Goal: Information Seeking & Learning: Learn about a topic

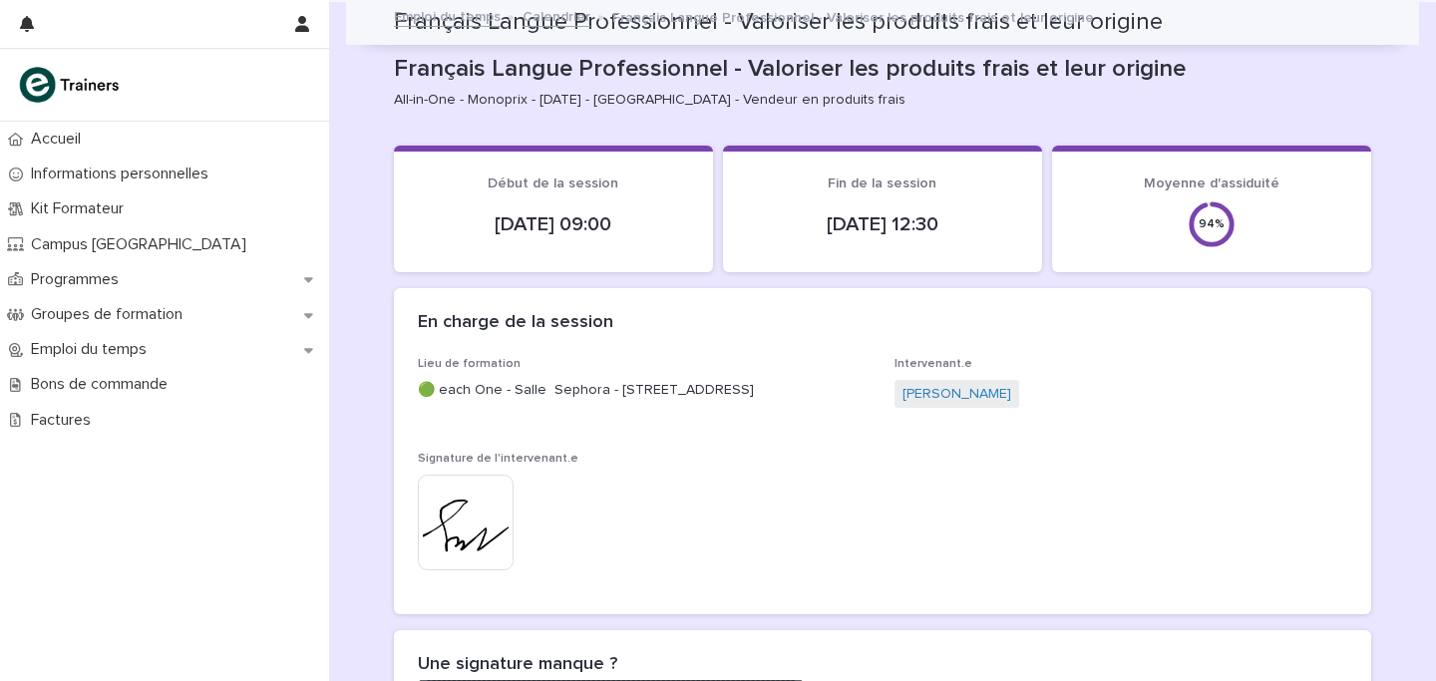
scroll to position [2226, 0]
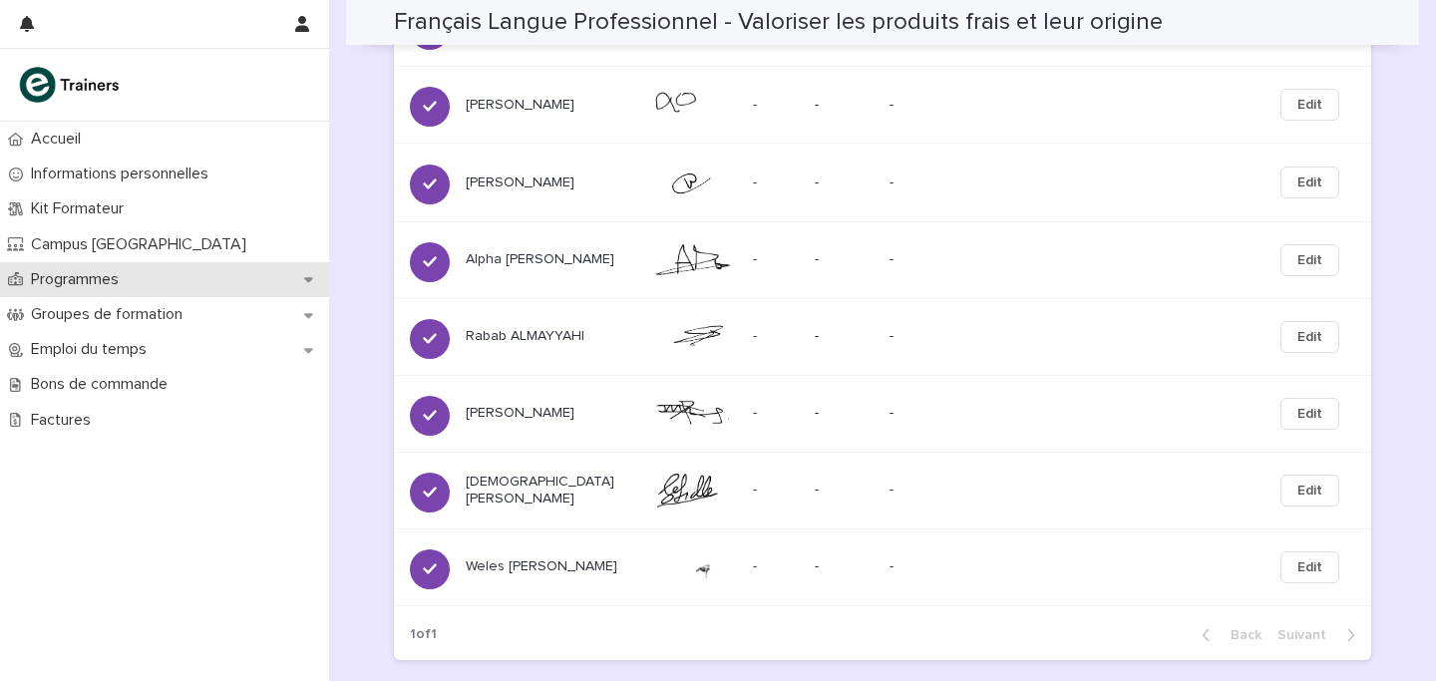
click at [92, 293] on div "Programmes" at bounding box center [164, 279] width 329 height 35
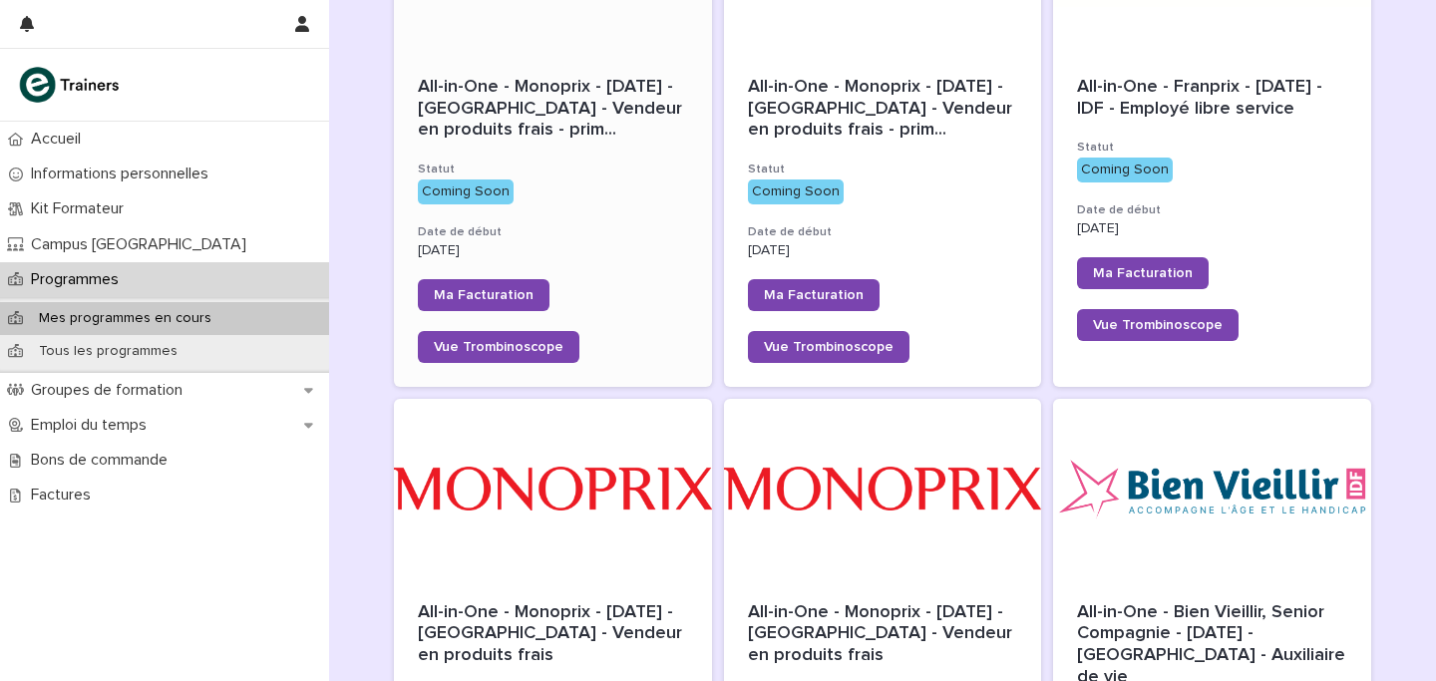
scroll to position [780, 0]
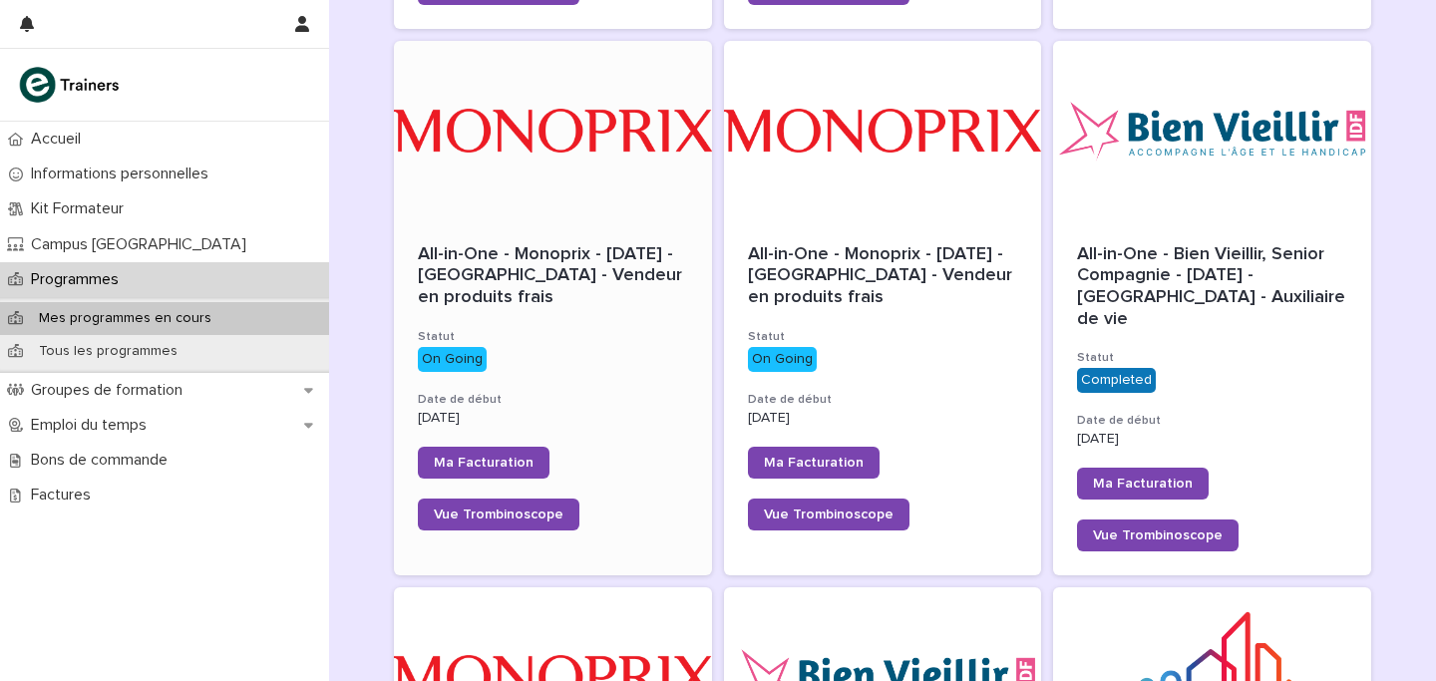
click at [632, 188] on div at bounding box center [553, 130] width 318 height 179
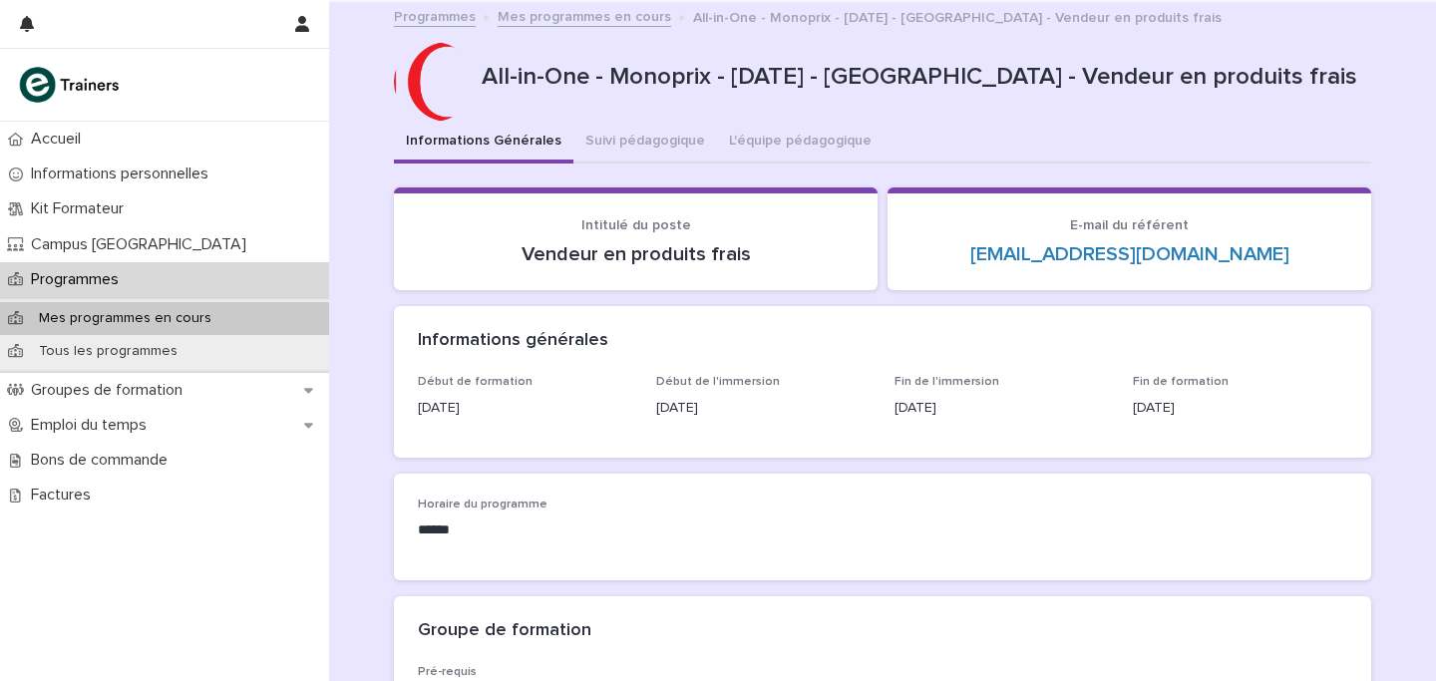
scroll to position [955, 0]
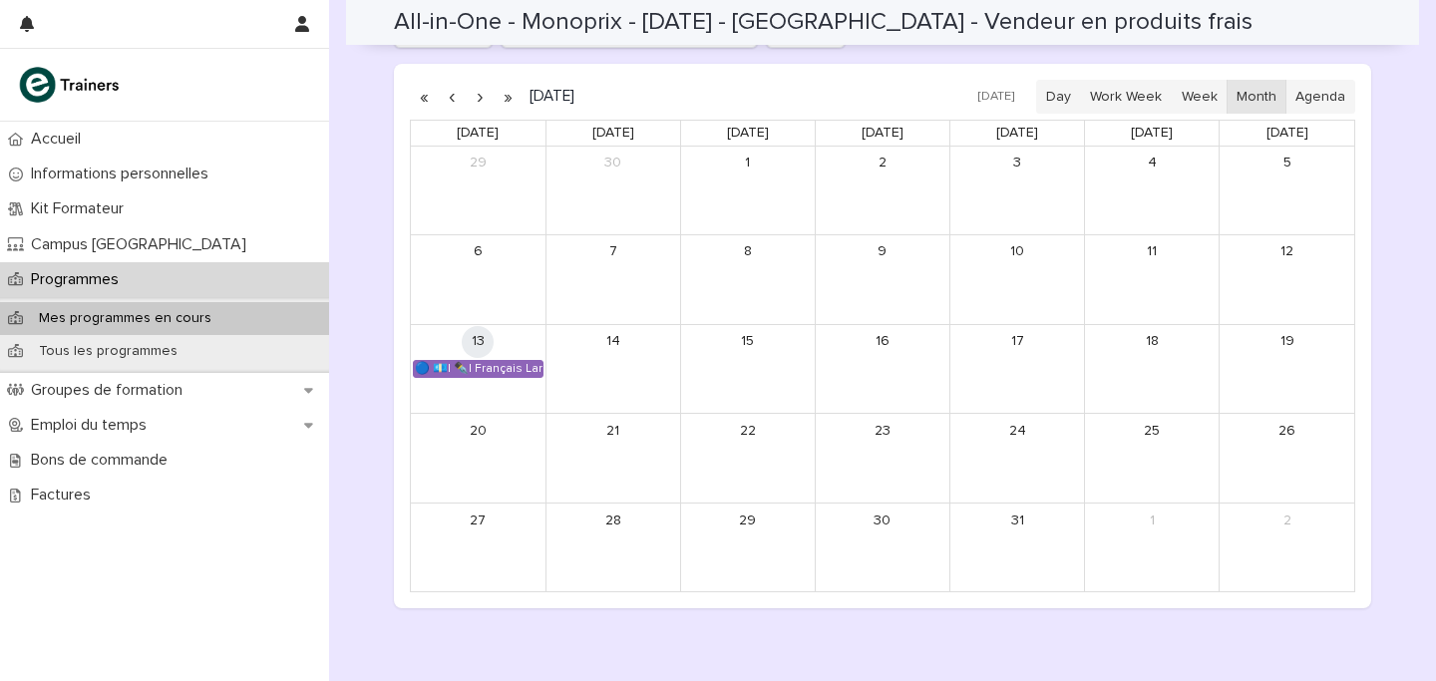
scroll to position [1423, 0]
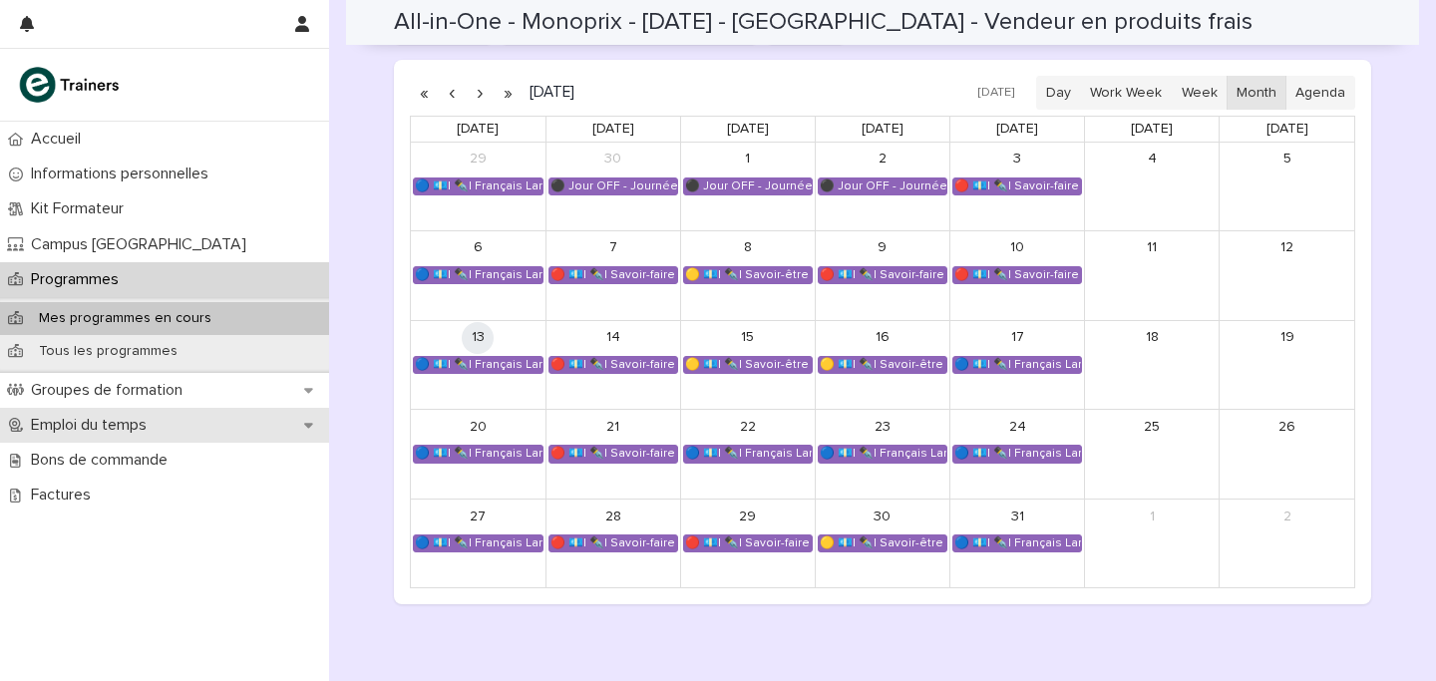
click at [17, 418] on icon at bounding box center [16, 425] width 14 height 14
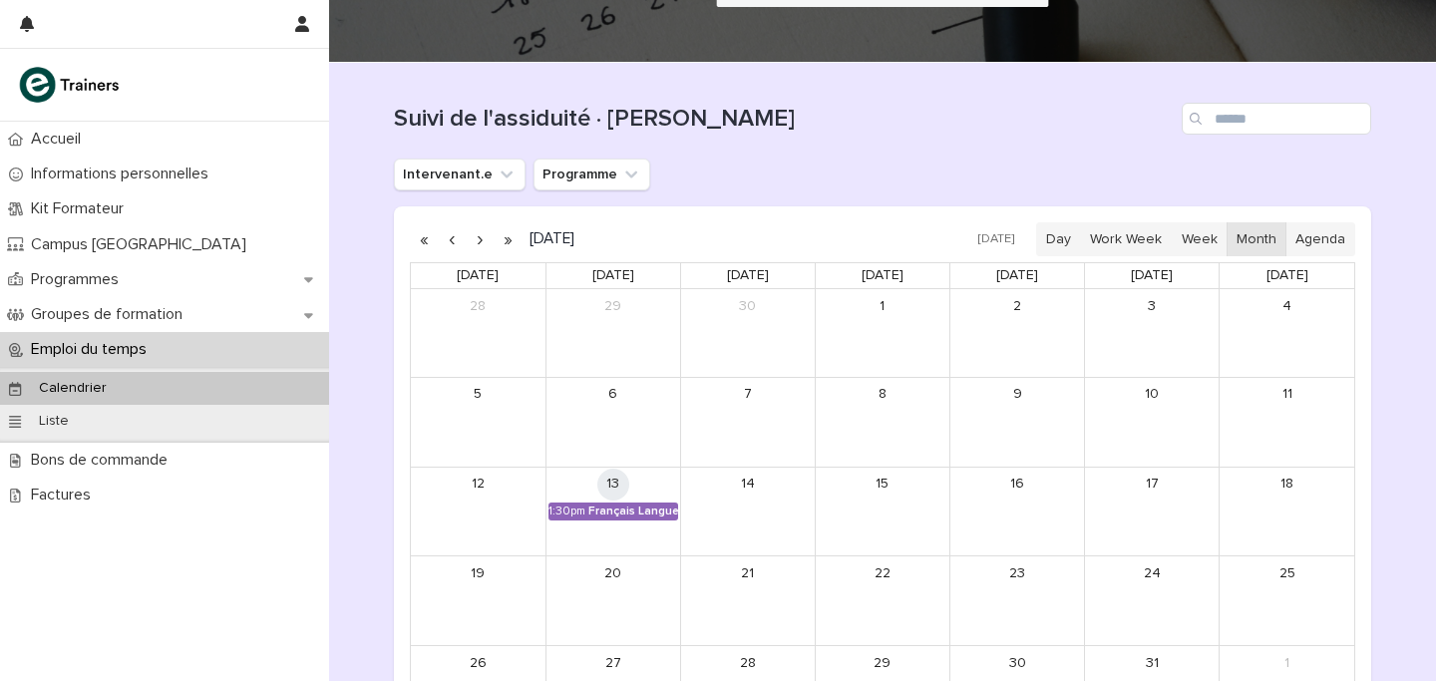
scroll to position [364, 0]
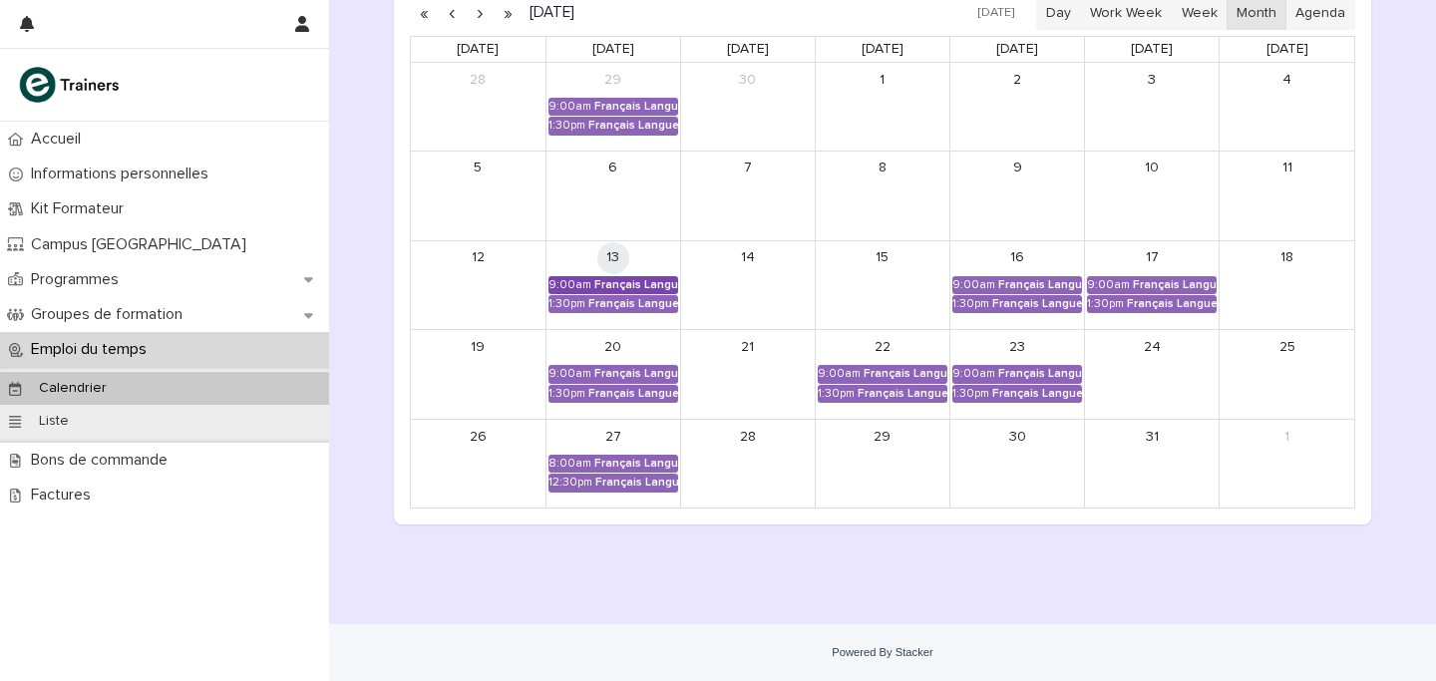
click at [617, 281] on div "Français Langue Professionnel - Valoriser les produits frais et leur origine" at bounding box center [636, 285] width 84 height 14
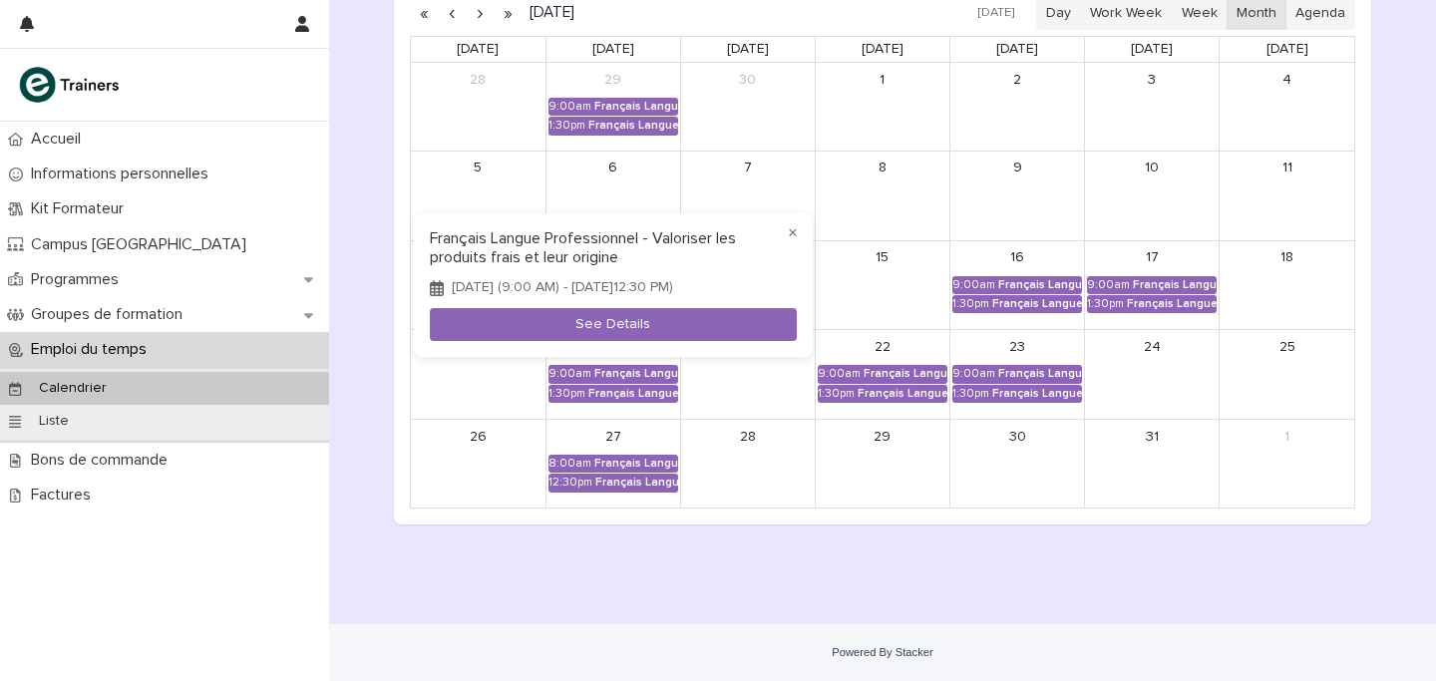
click at [1016, 99] on div at bounding box center [718, 340] width 1436 height 681
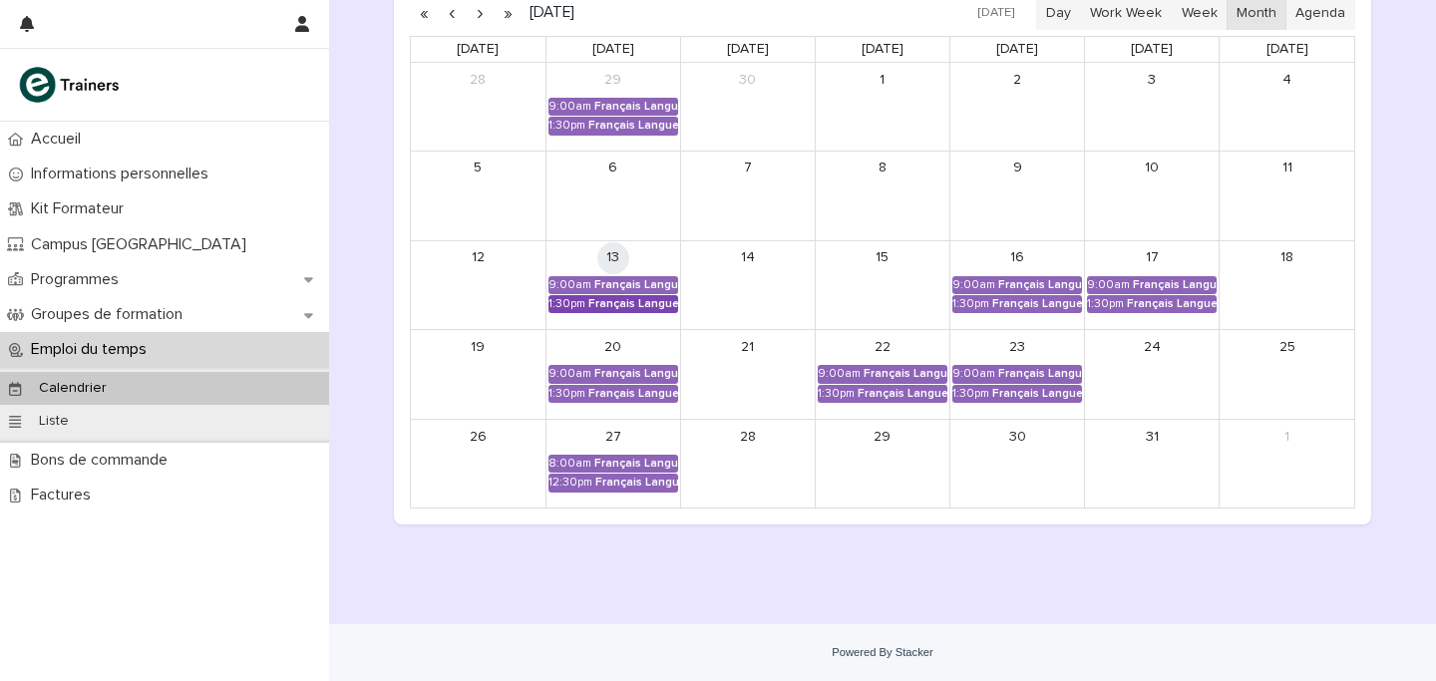
click at [625, 304] on div "Français Langue Professionnel - Valoriser les produits frais et leur origine" at bounding box center [633, 304] width 90 height 14
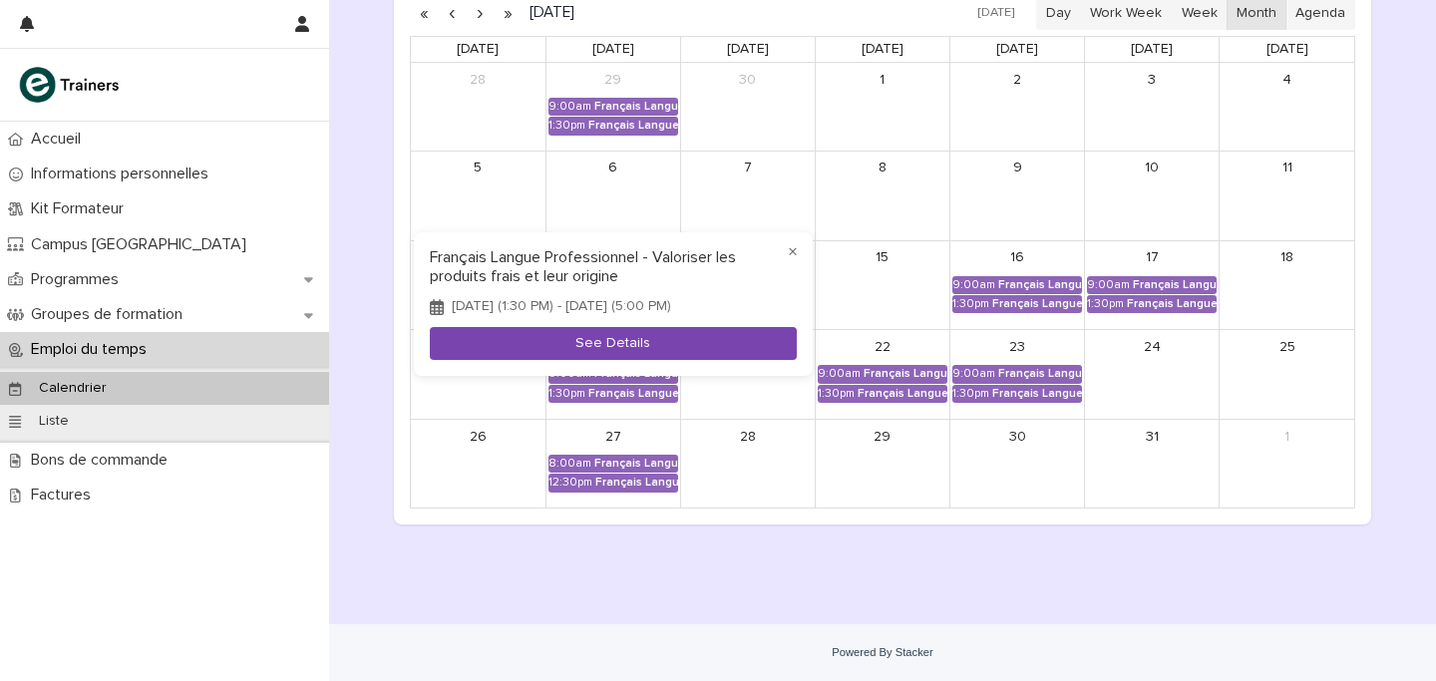
click at [648, 341] on button "See Details" at bounding box center [613, 343] width 367 height 33
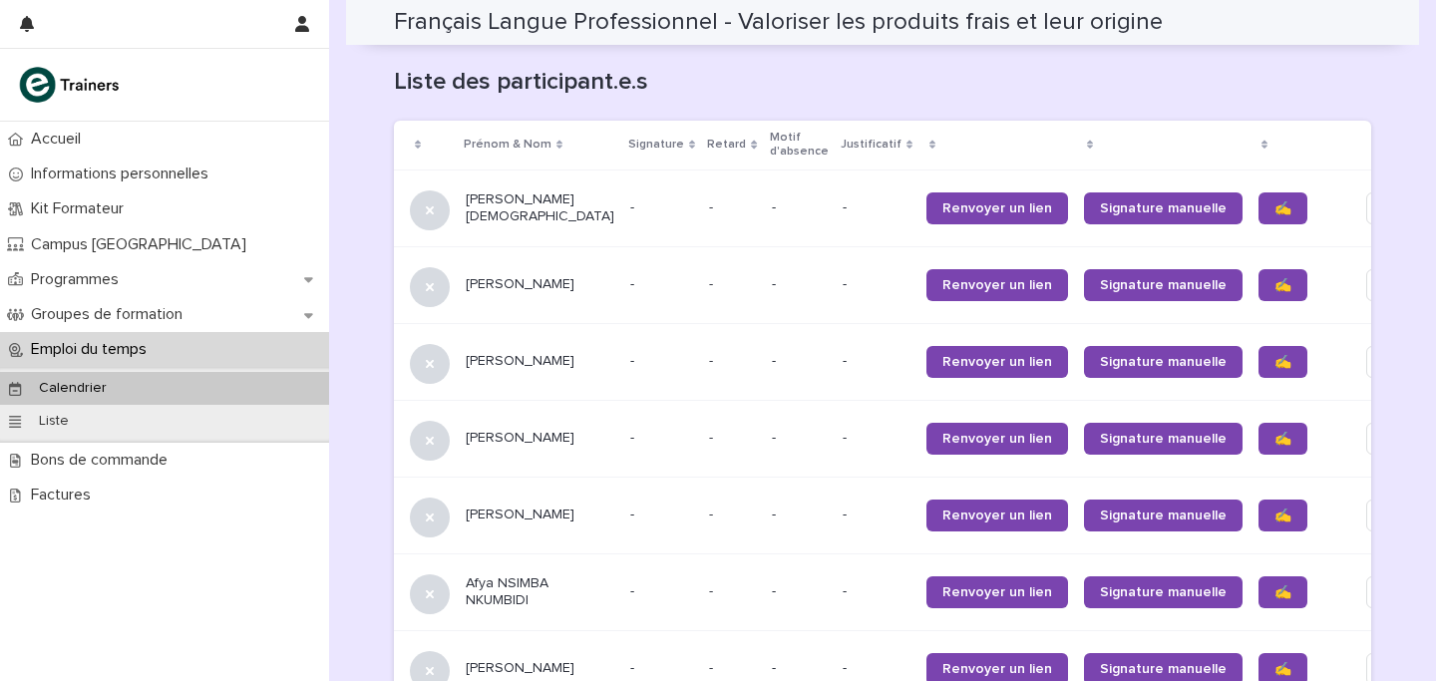
scroll to position [1275, 0]
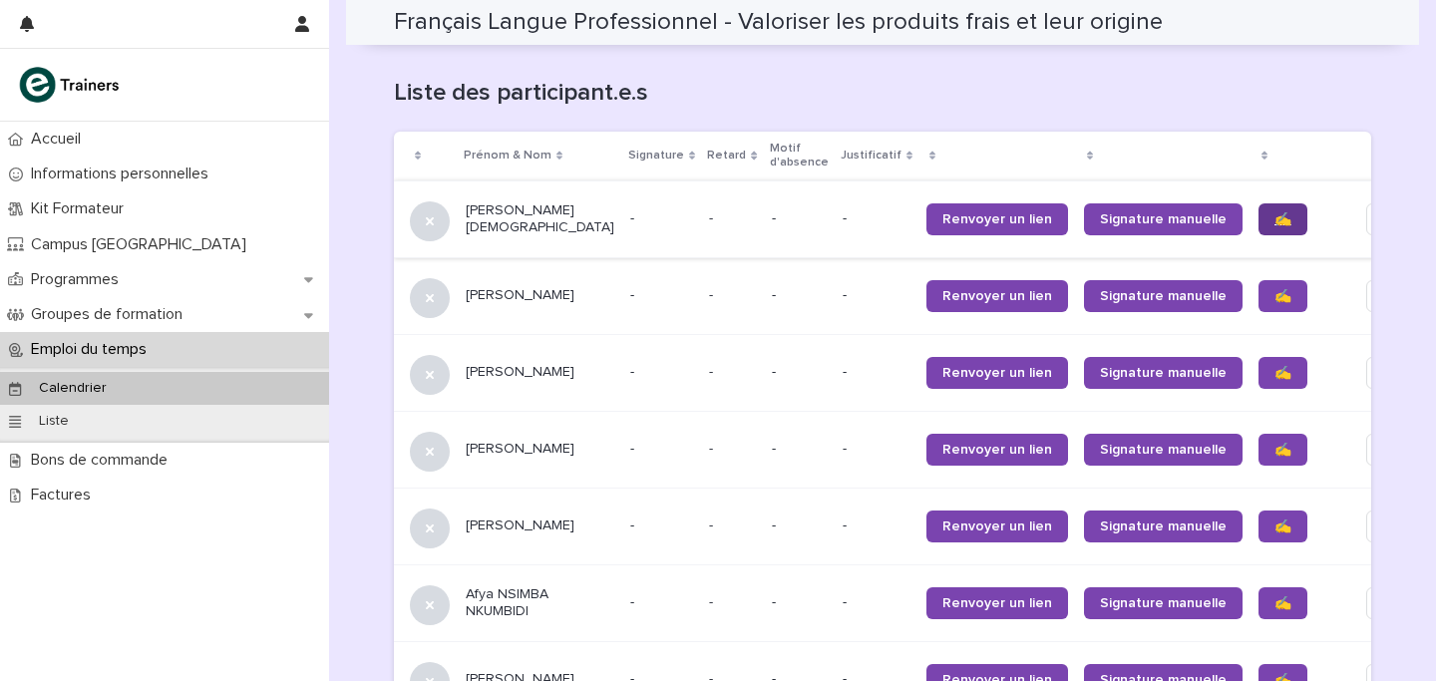
click at [1258, 203] on link "✍️" at bounding box center [1282, 219] width 49 height 32
click at [1258, 280] on link "✍️" at bounding box center [1282, 296] width 49 height 32
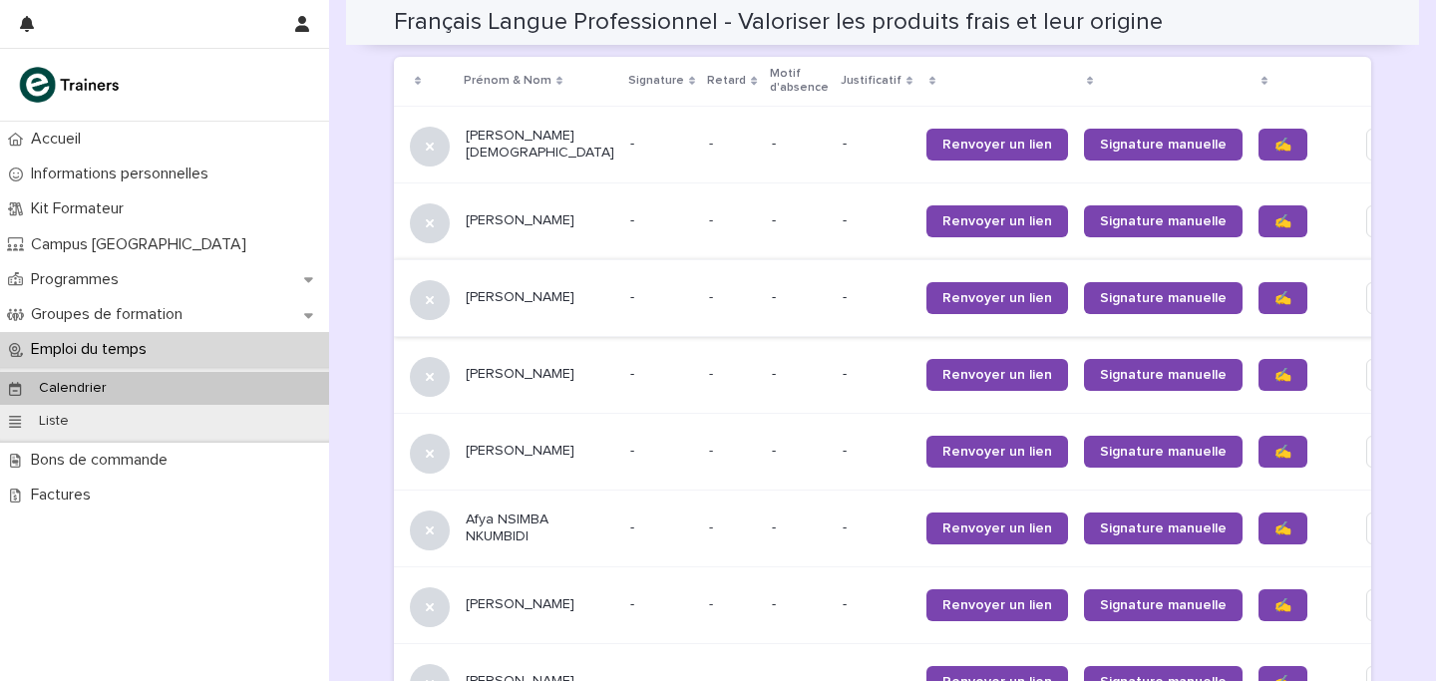
scroll to position [1353, 0]
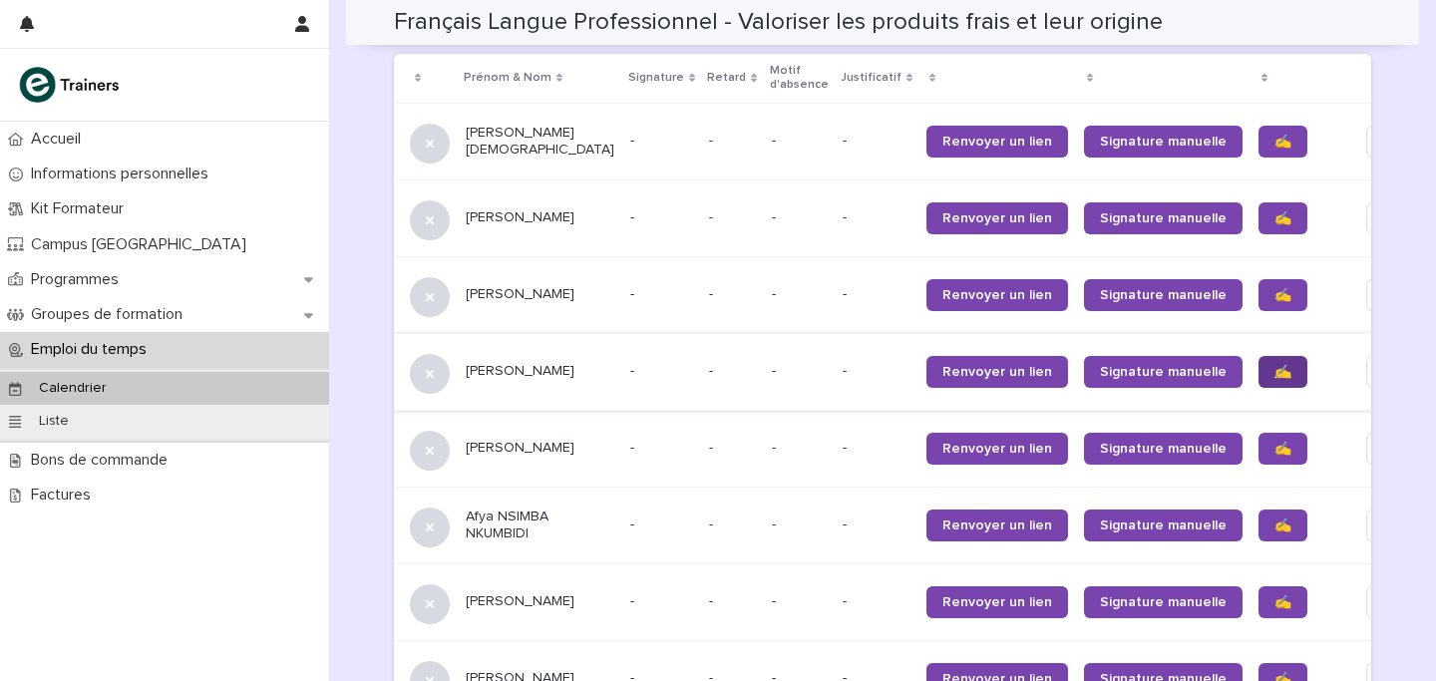
click at [1274, 365] on span "✍️" at bounding box center [1282, 372] width 17 height 14
click at [1258, 433] on link "✍️" at bounding box center [1282, 449] width 49 height 32
click at [1258, 511] on link "✍️" at bounding box center [1282, 525] width 49 height 32
click at [1274, 595] on span "✍️" at bounding box center [1282, 602] width 17 height 14
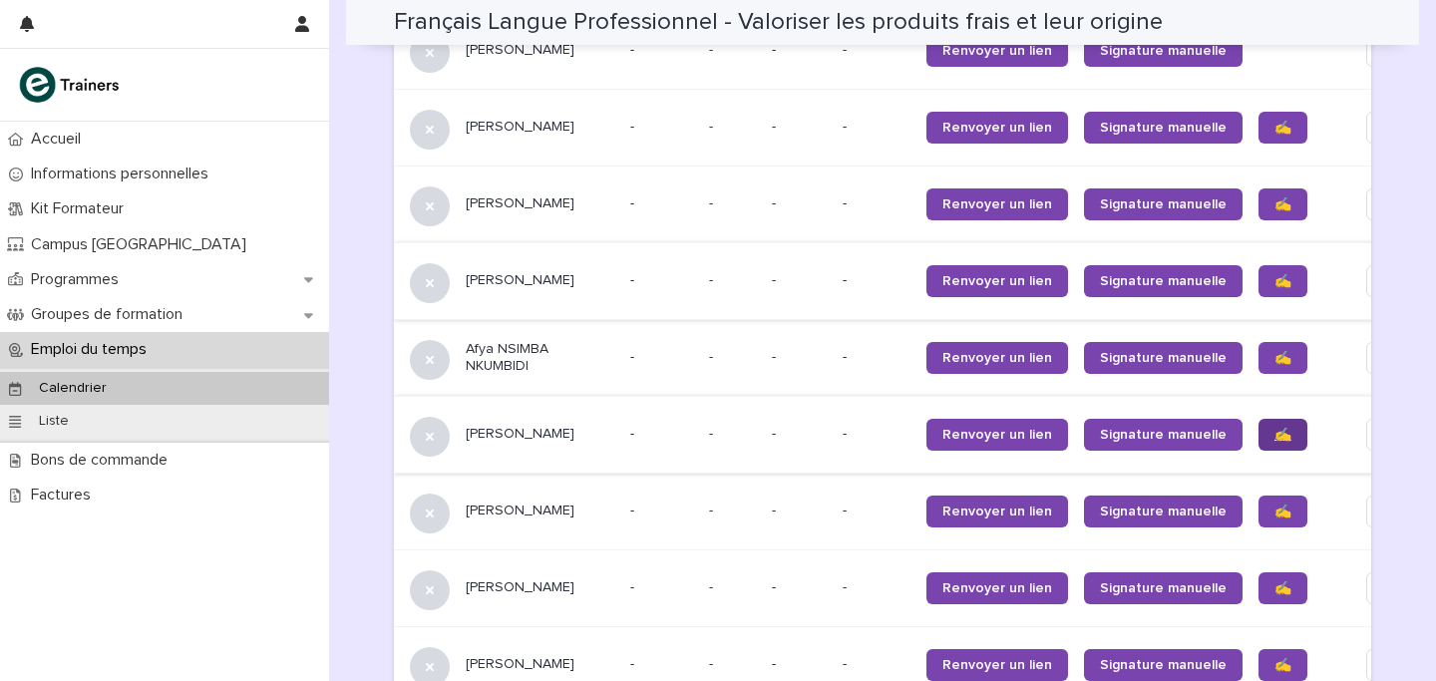
scroll to position [1522, 0]
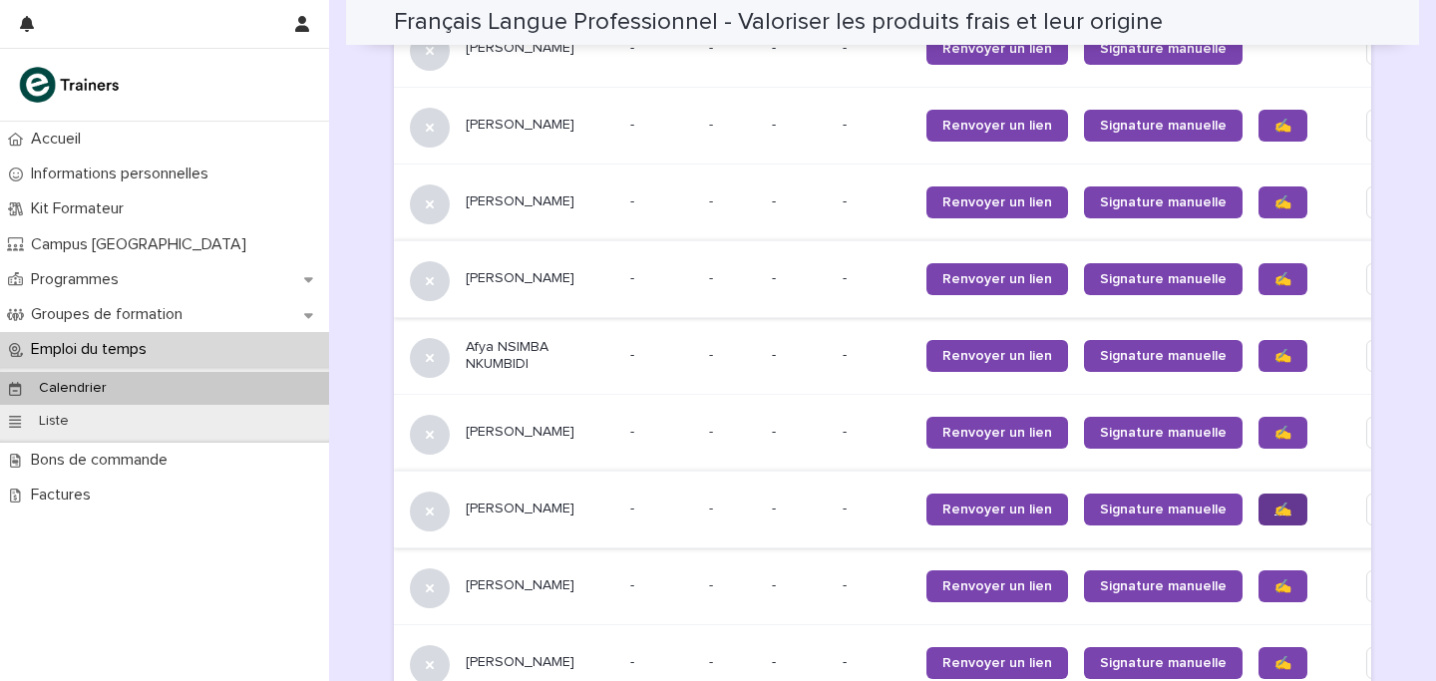
click at [1274, 502] on span "✍️" at bounding box center [1282, 509] width 17 height 14
click at [1274, 579] on span "✍️" at bounding box center [1282, 586] width 17 height 14
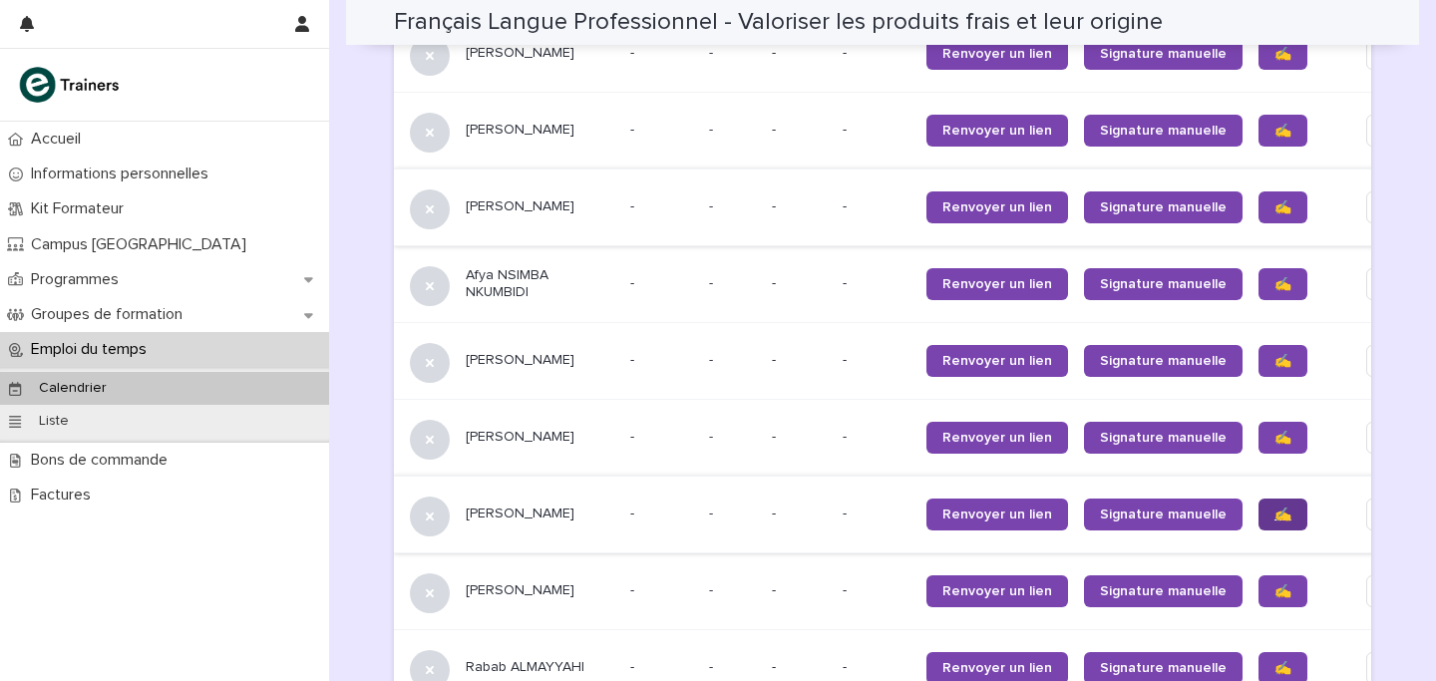
scroll to position [1605, 0]
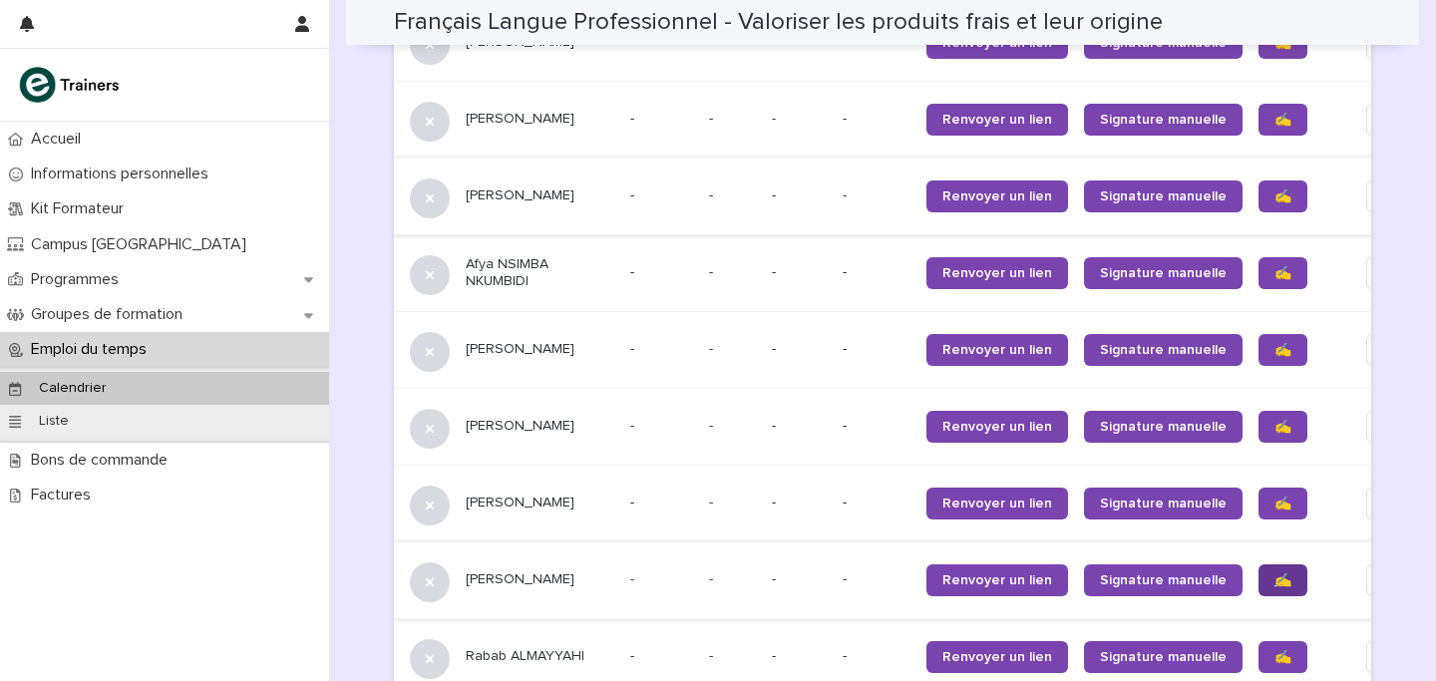
click at [1258, 564] on link "✍️" at bounding box center [1282, 580] width 49 height 32
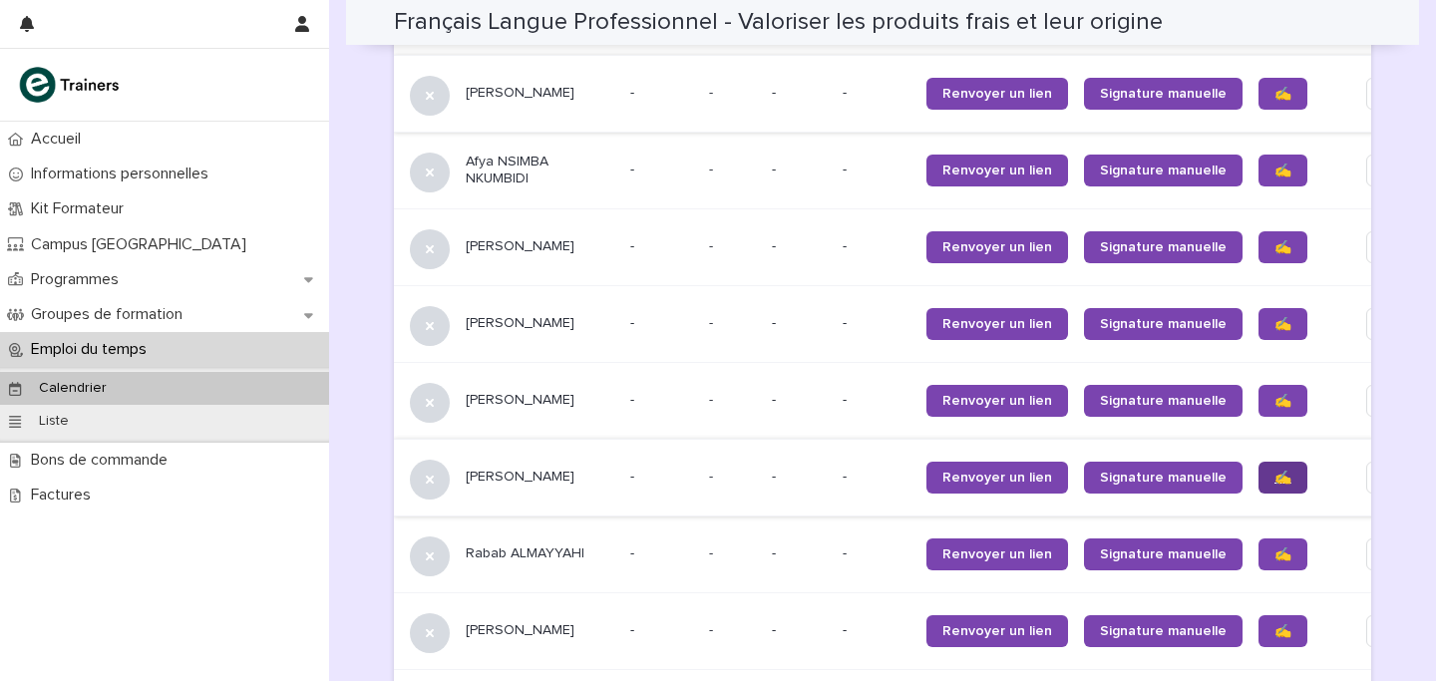
scroll to position [1710, 0]
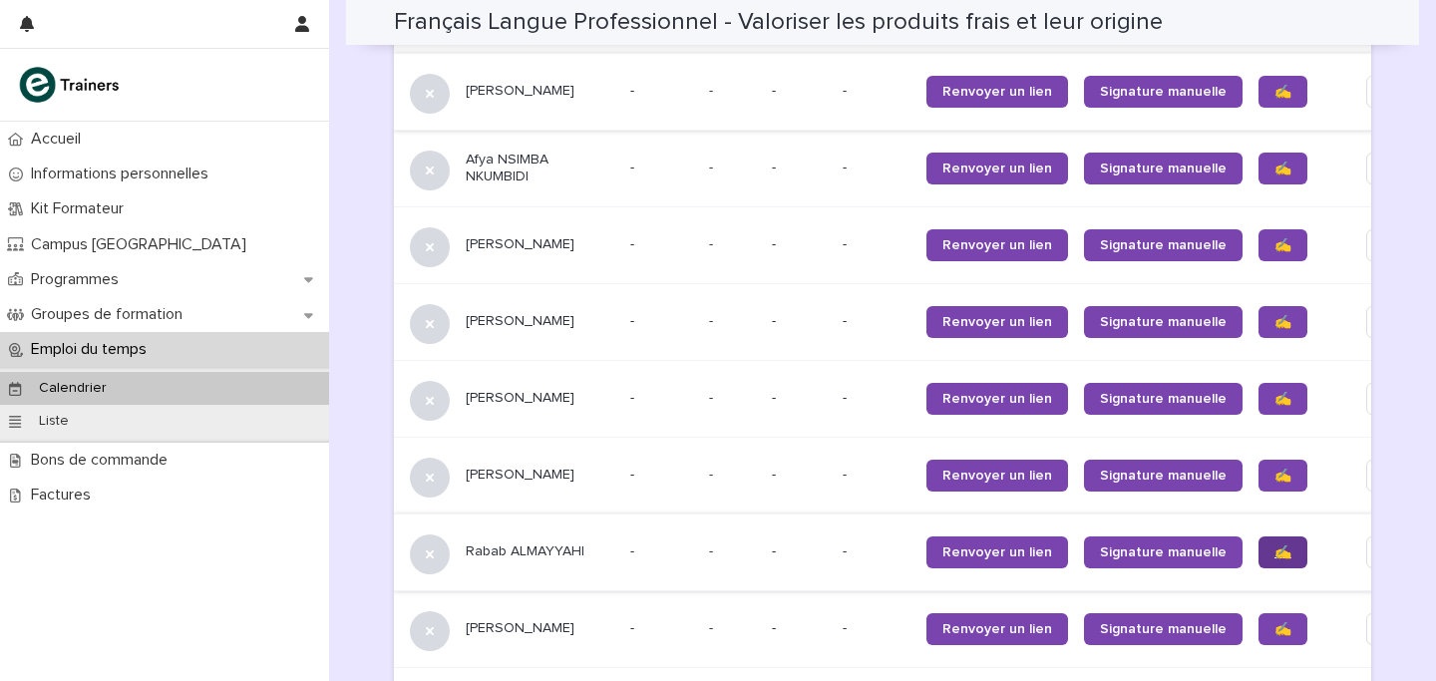
click at [1274, 545] on span "✍️" at bounding box center [1282, 552] width 17 height 14
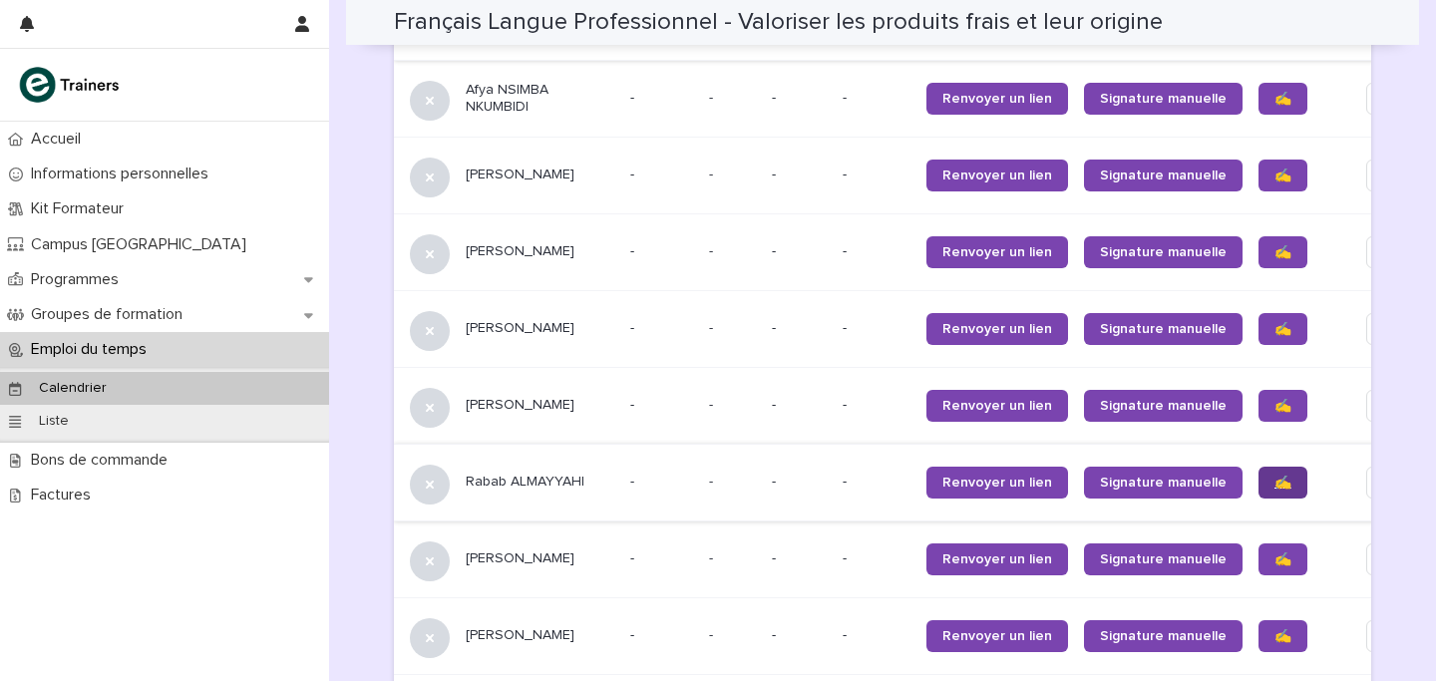
scroll to position [1794, 0]
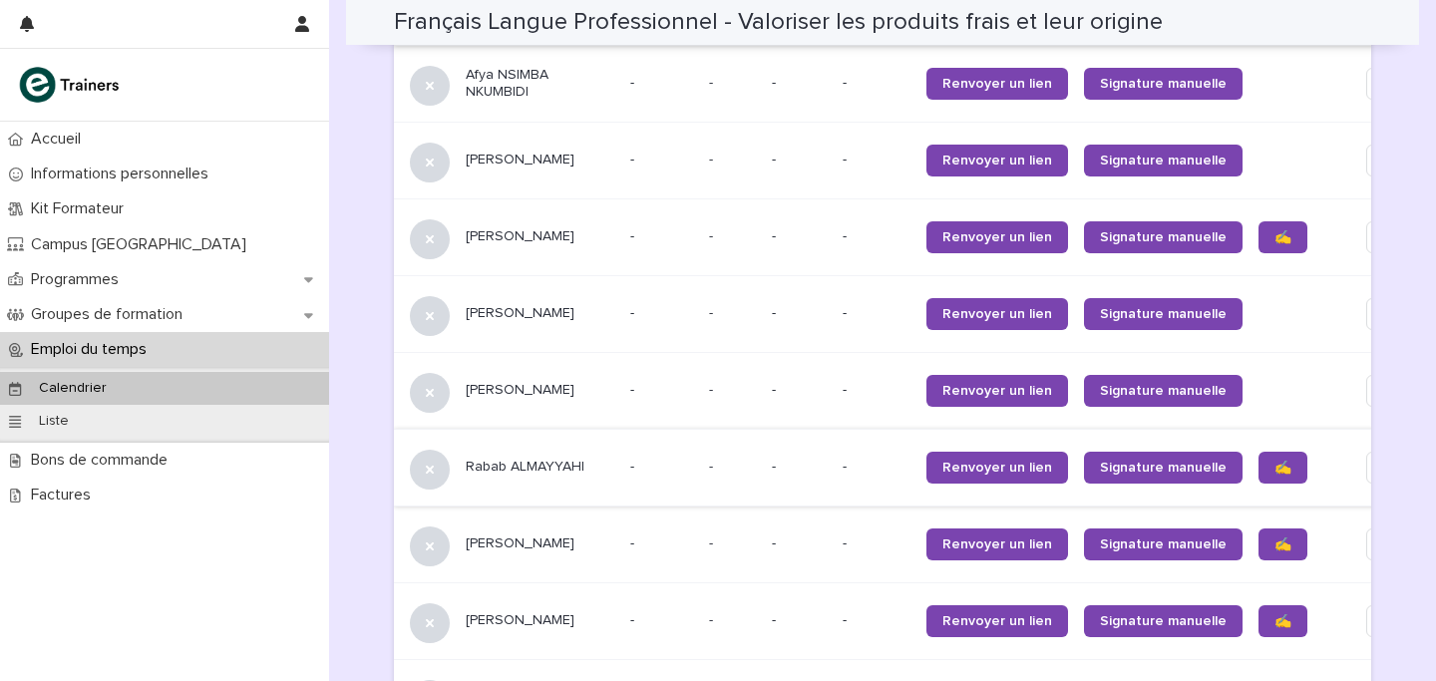
click at [1258, 529] on link "✍️" at bounding box center [1282, 544] width 49 height 32
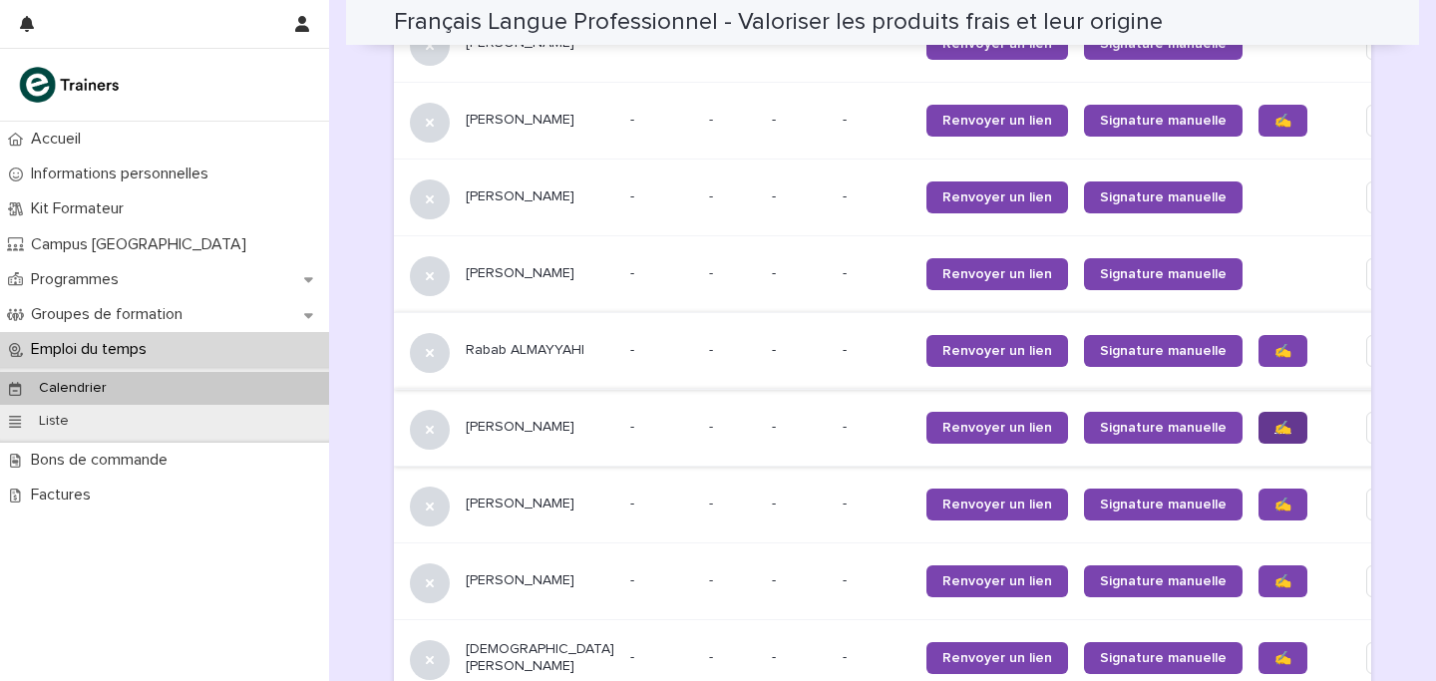
scroll to position [1913, 0]
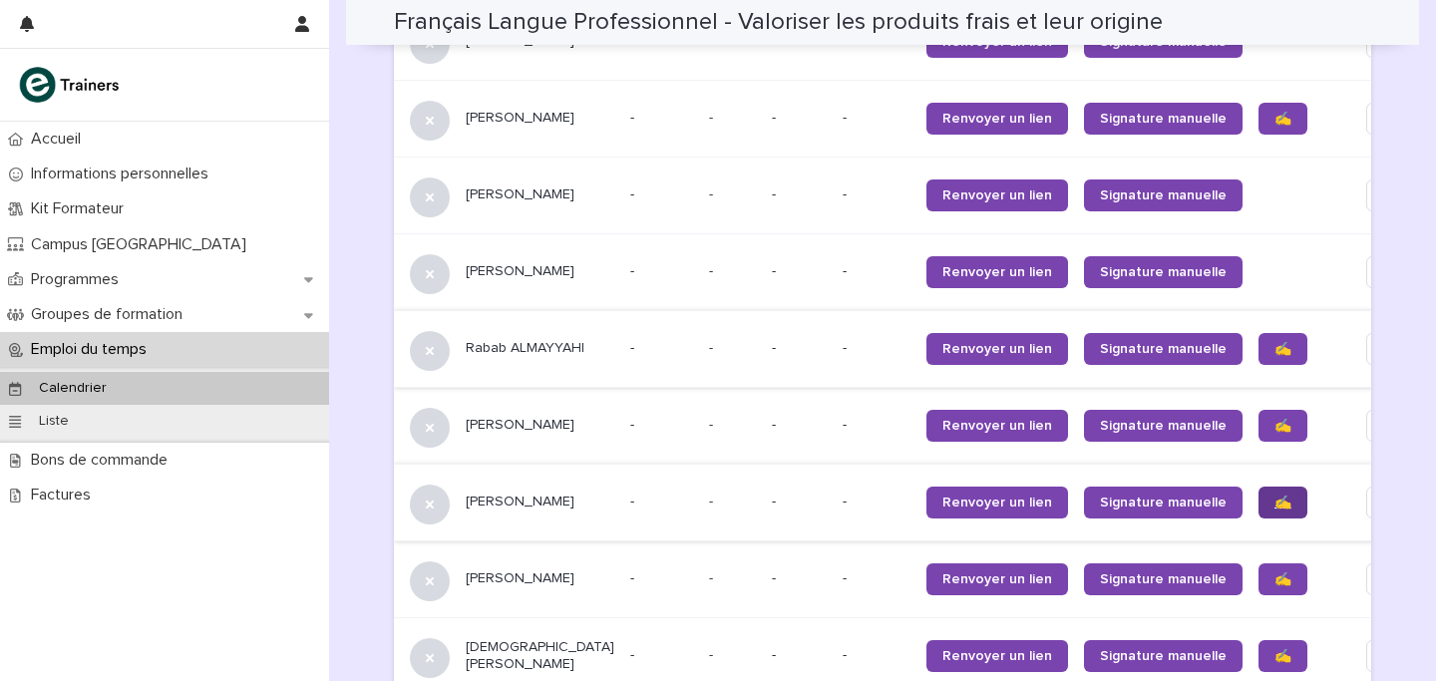
click at [1258, 487] on link "✍️" at bounding box center [1282, 502] width 49 height 32
click at [1274, 572] on span "✍️" at bounding box center [1282, 579] width 17 height 14
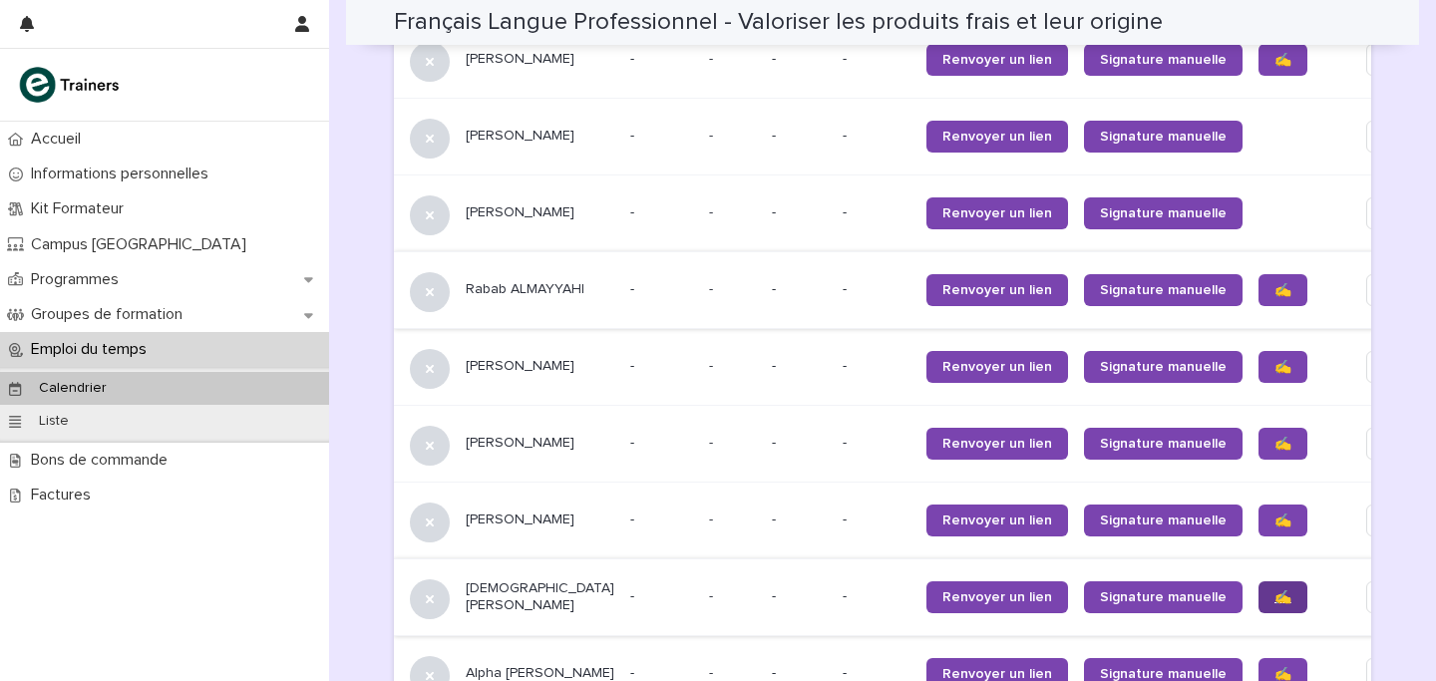
click at [1274, 590] on span "✍️" at bounding box center [1282, 597] width 17 height 14
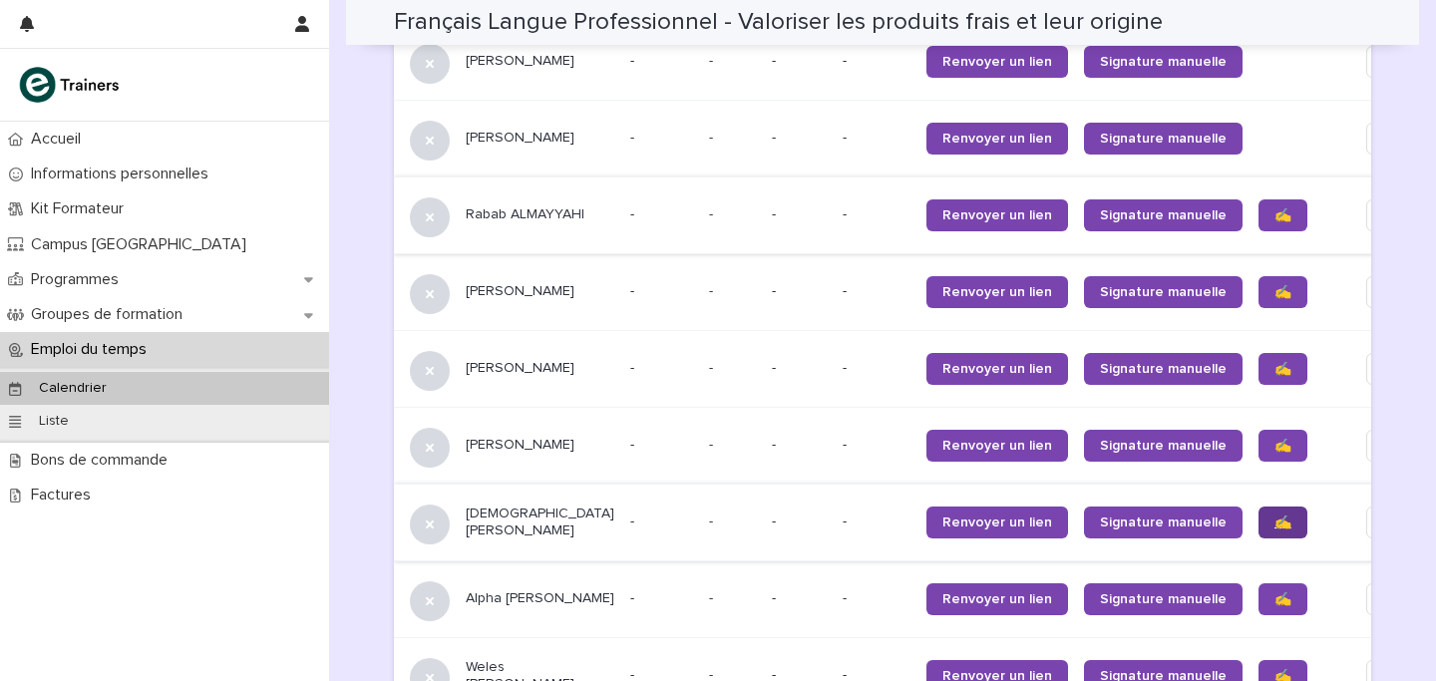
scroll to position [2063, 0]
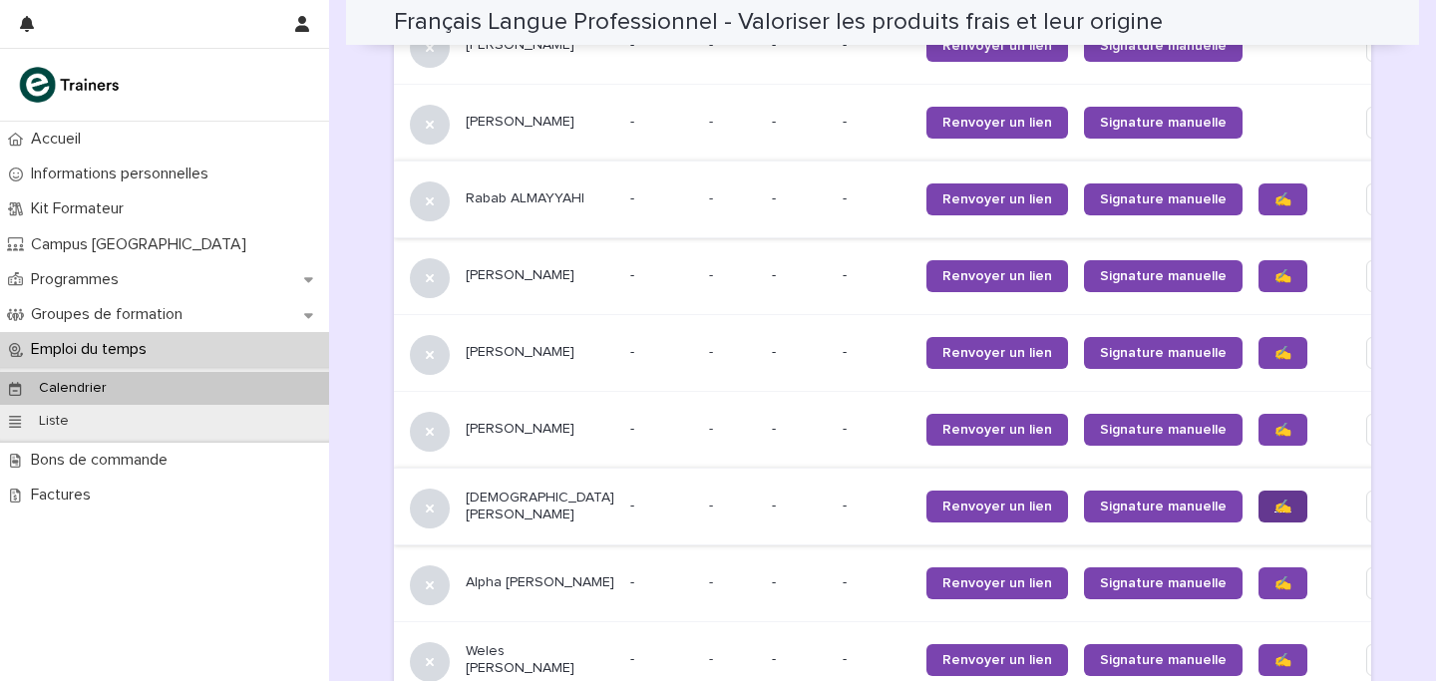
click at [1258, 569] on link "✍️" at bounding box center [1282, 583] width 49 height 32
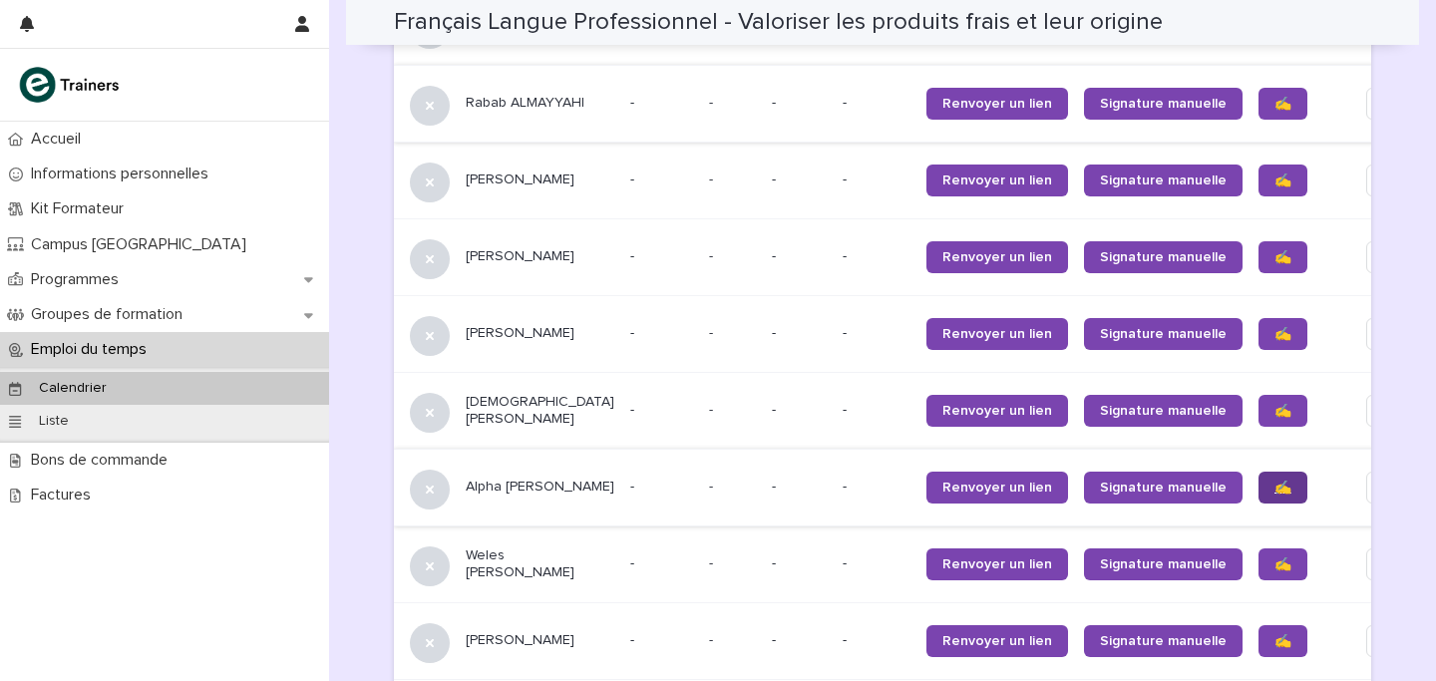
scroll to position [2167, 0]
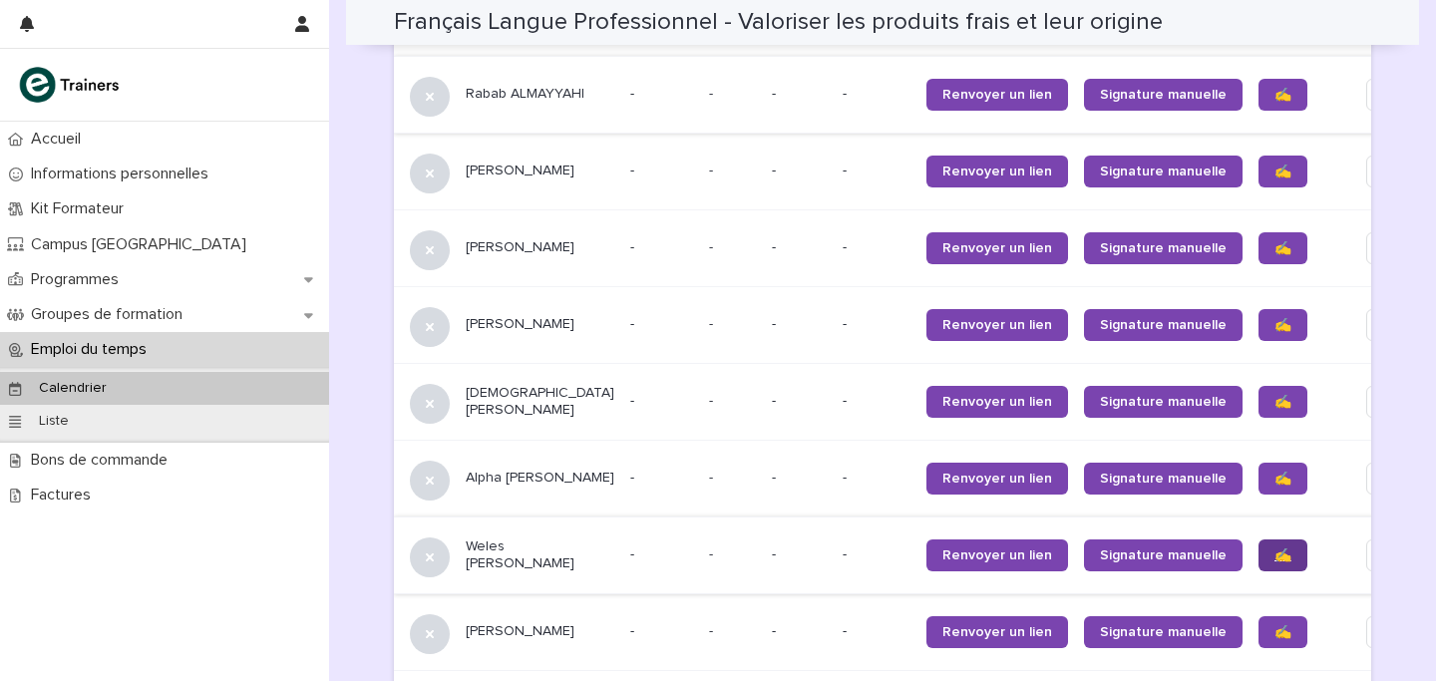
click at [1274, 548] on span "✍️" at bounding box center [1282, 555] width 17 height 14
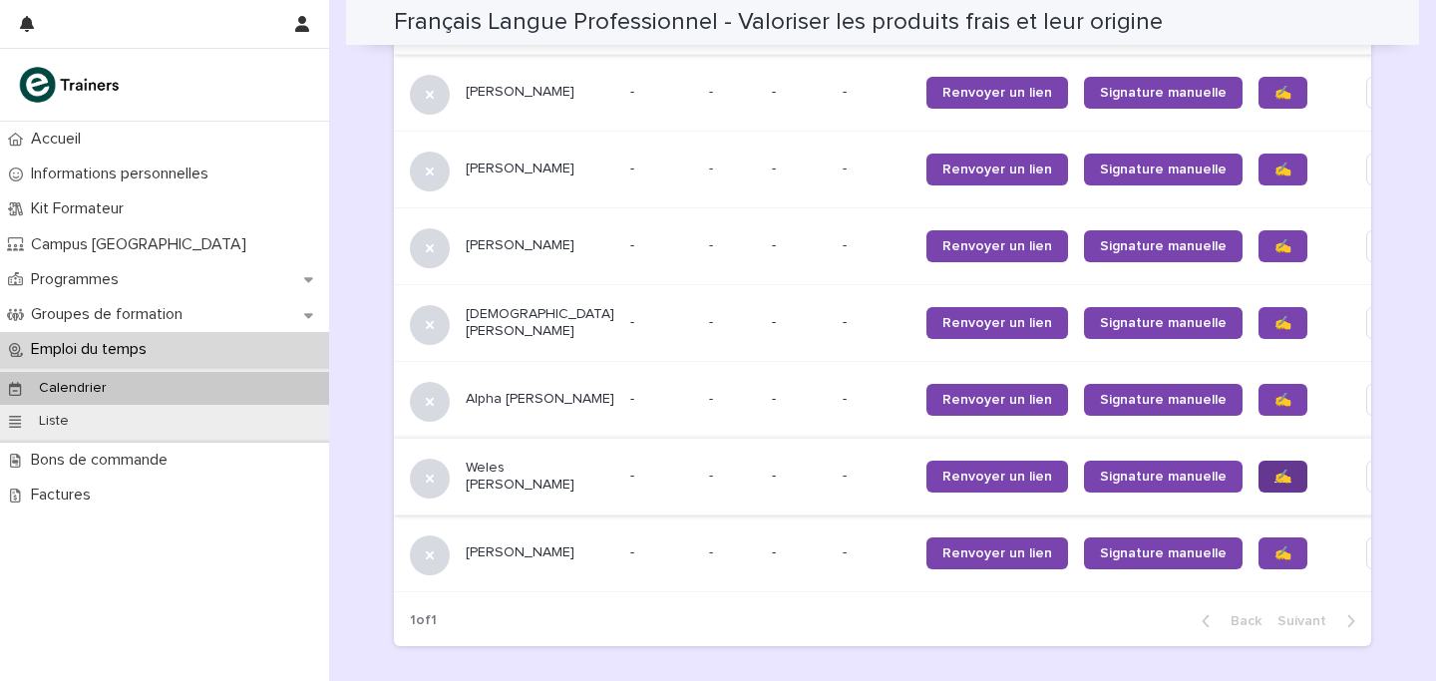
scroll to position [2261, 0]
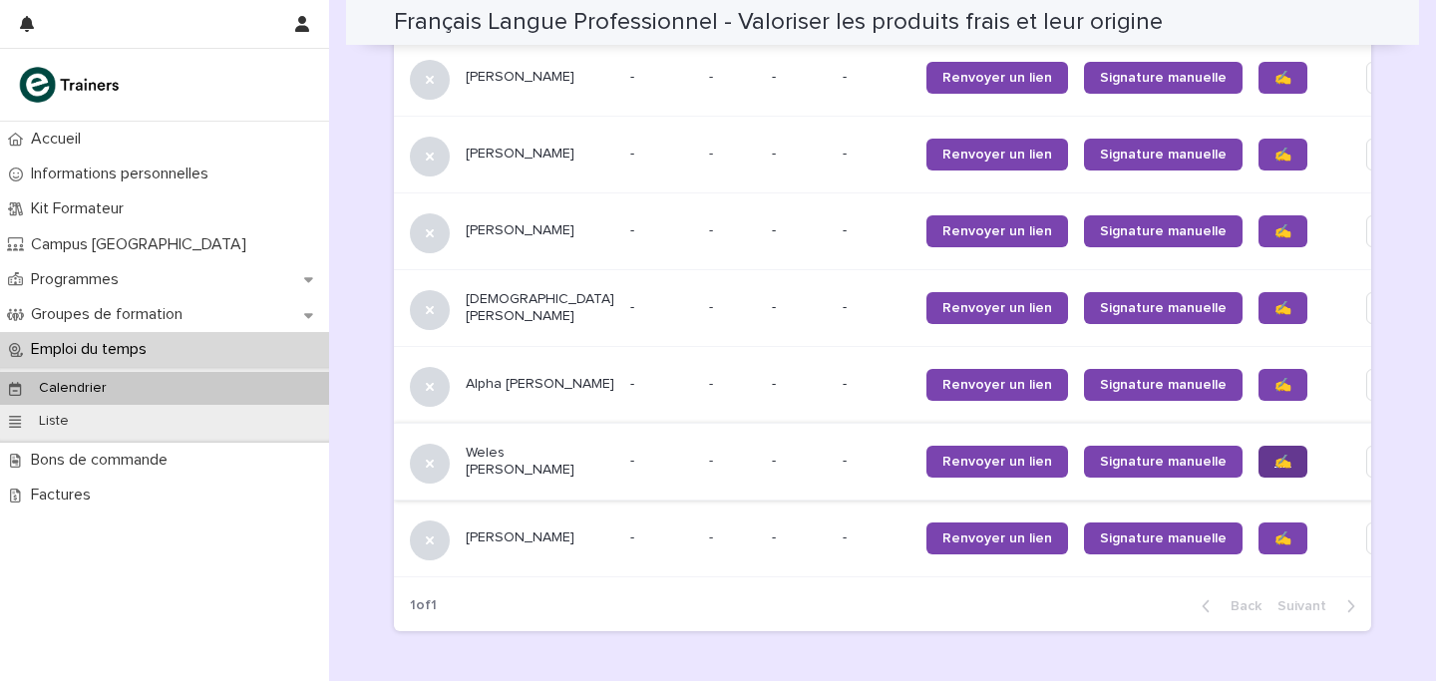
click at [1258, 528] on link "✍️" at bounding box center [1282, 538] width 49 height 32
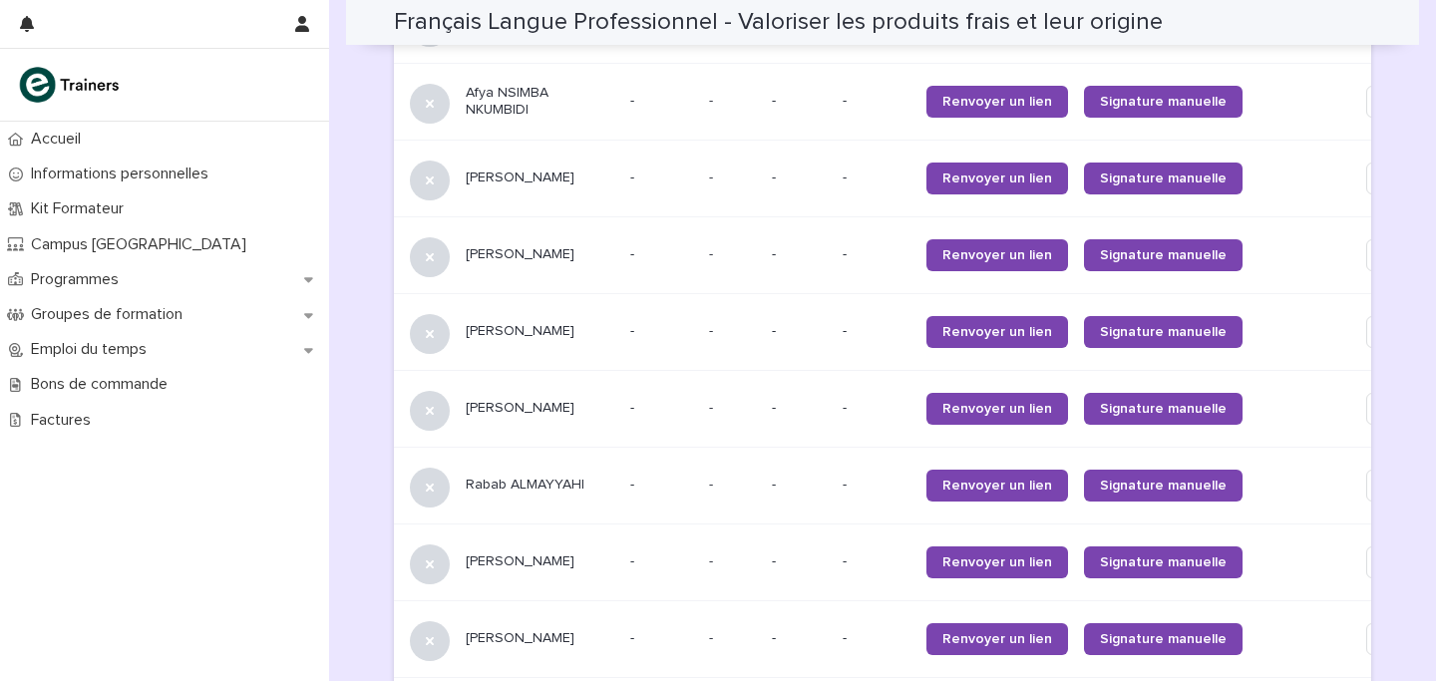
scroll to position [1722, 0]
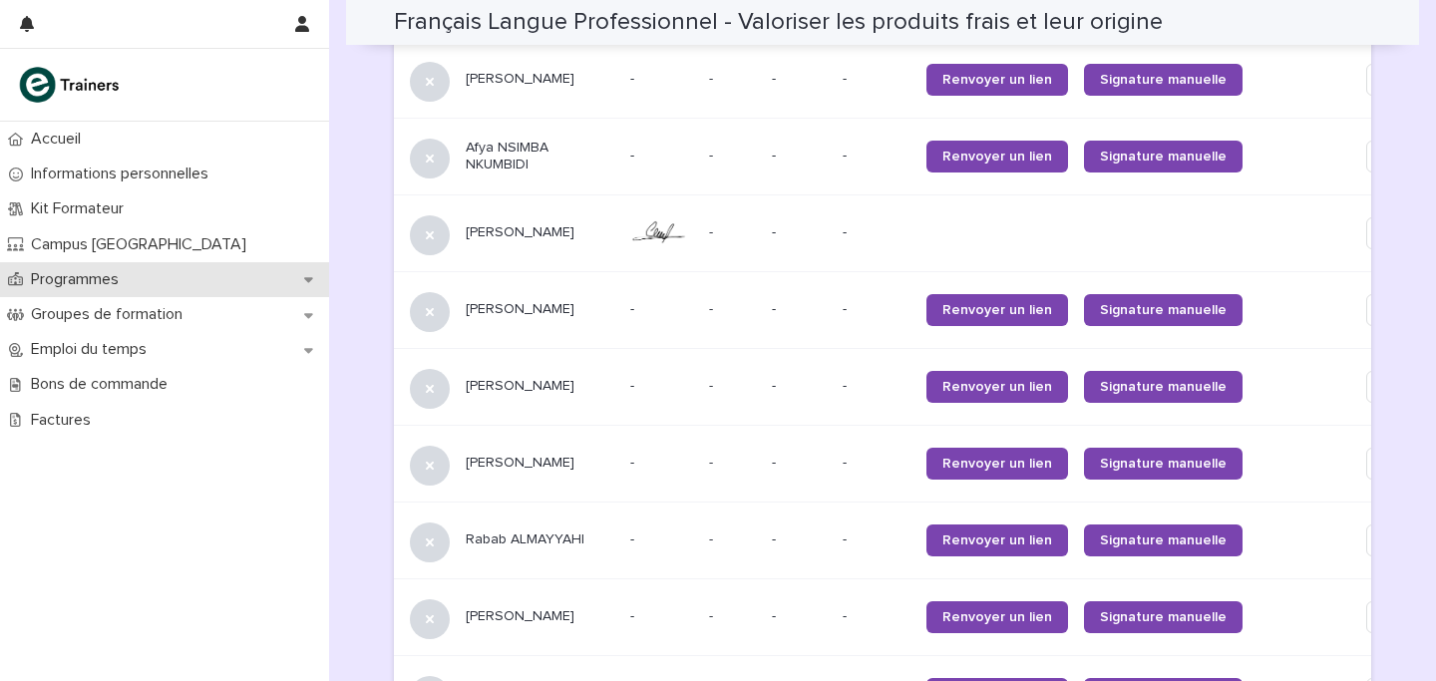
click at [262, 268] on div "Programmes" at bounding box center [164, 279] width 329 height 35
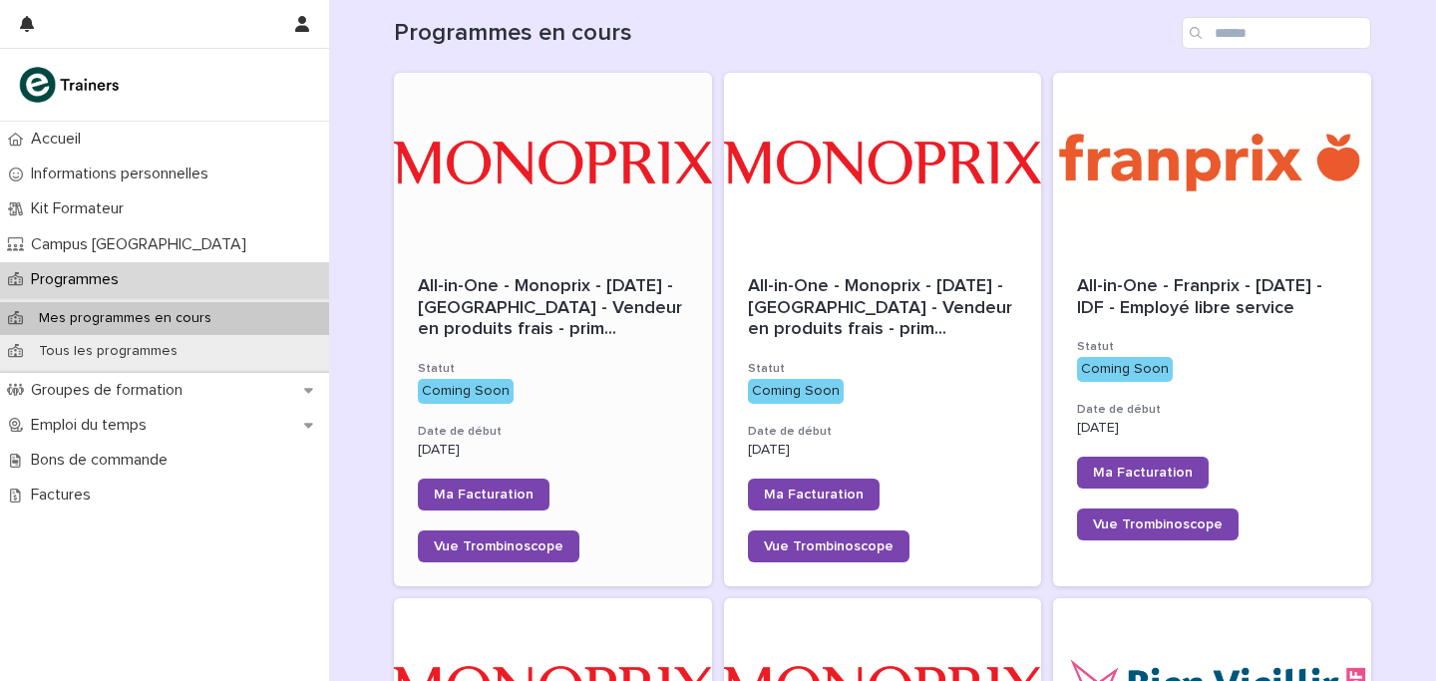
scroll to position [628, 0]
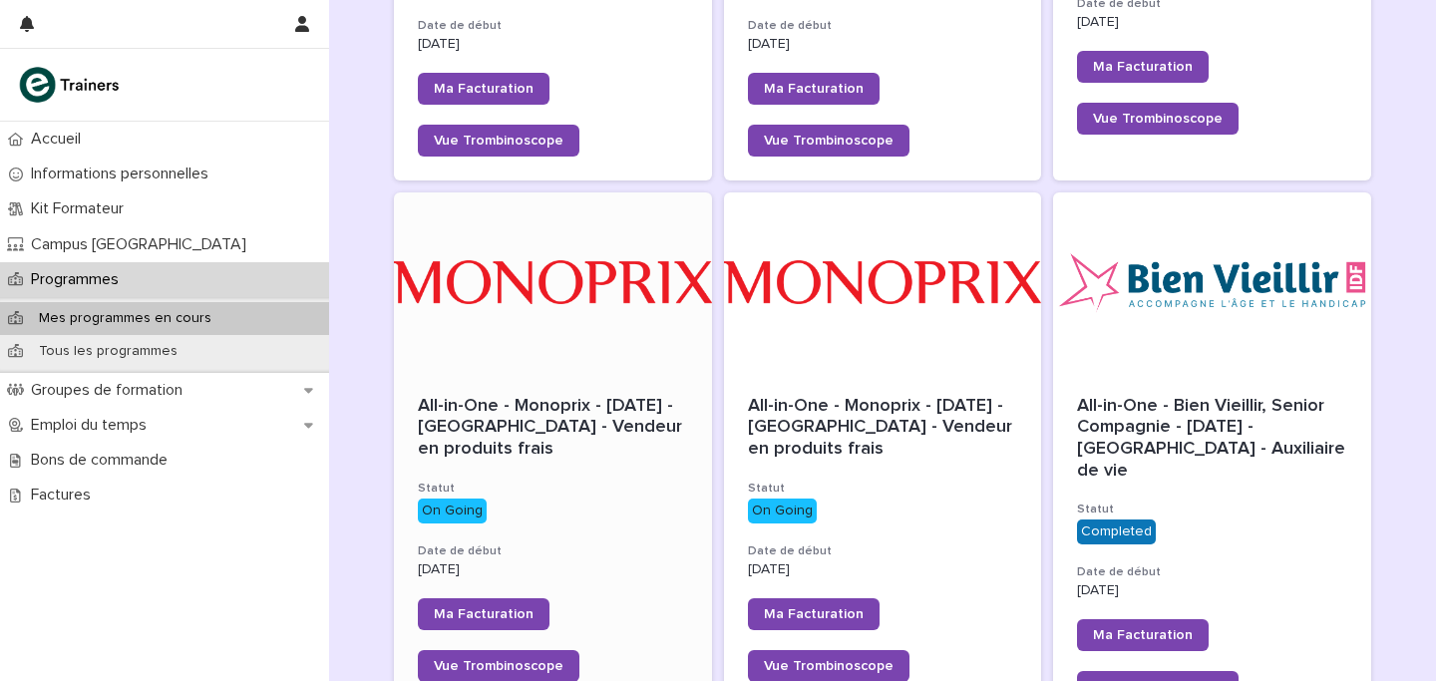
click at [627, 442] on div "All-in-One - Monoprix - [DATE] - [GEOGRAPHIC_DATA] - Vendeur en produits frais" at bounding box center [553, 428] width 270 height 65
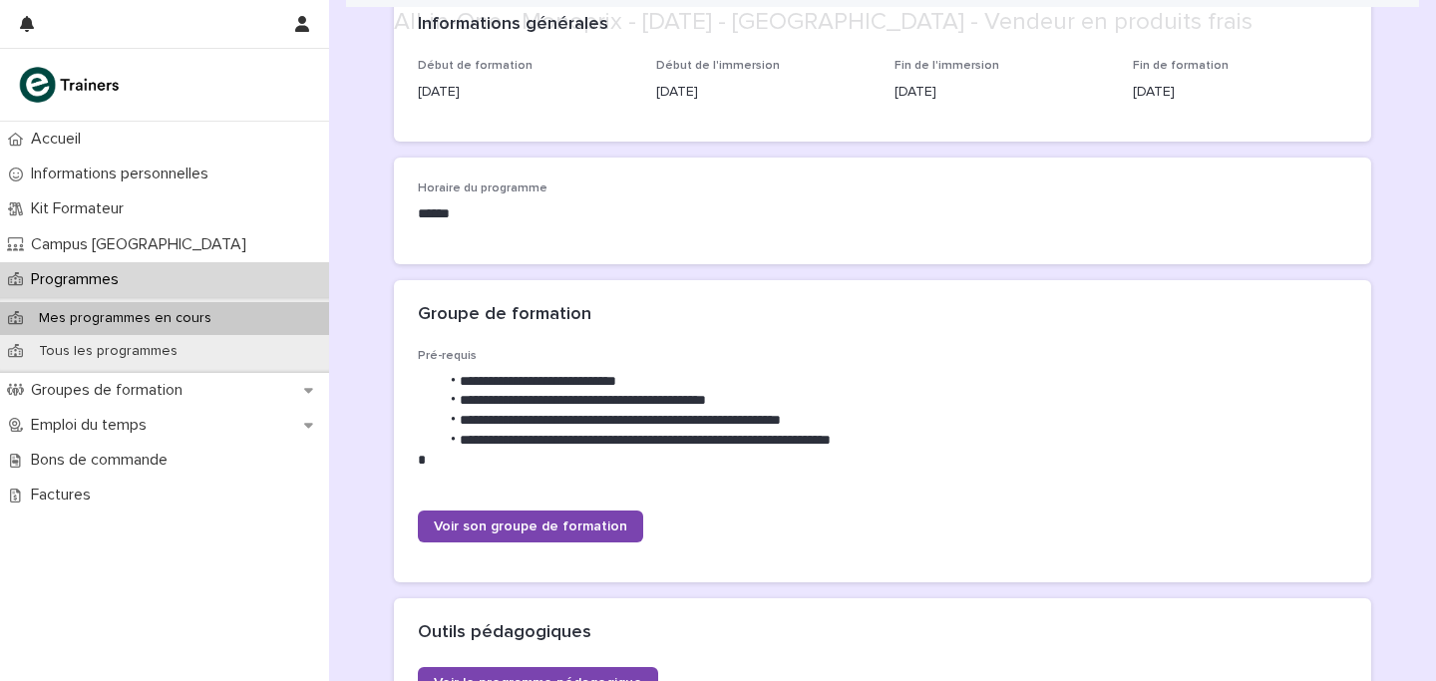
scroll to position [955, 0]
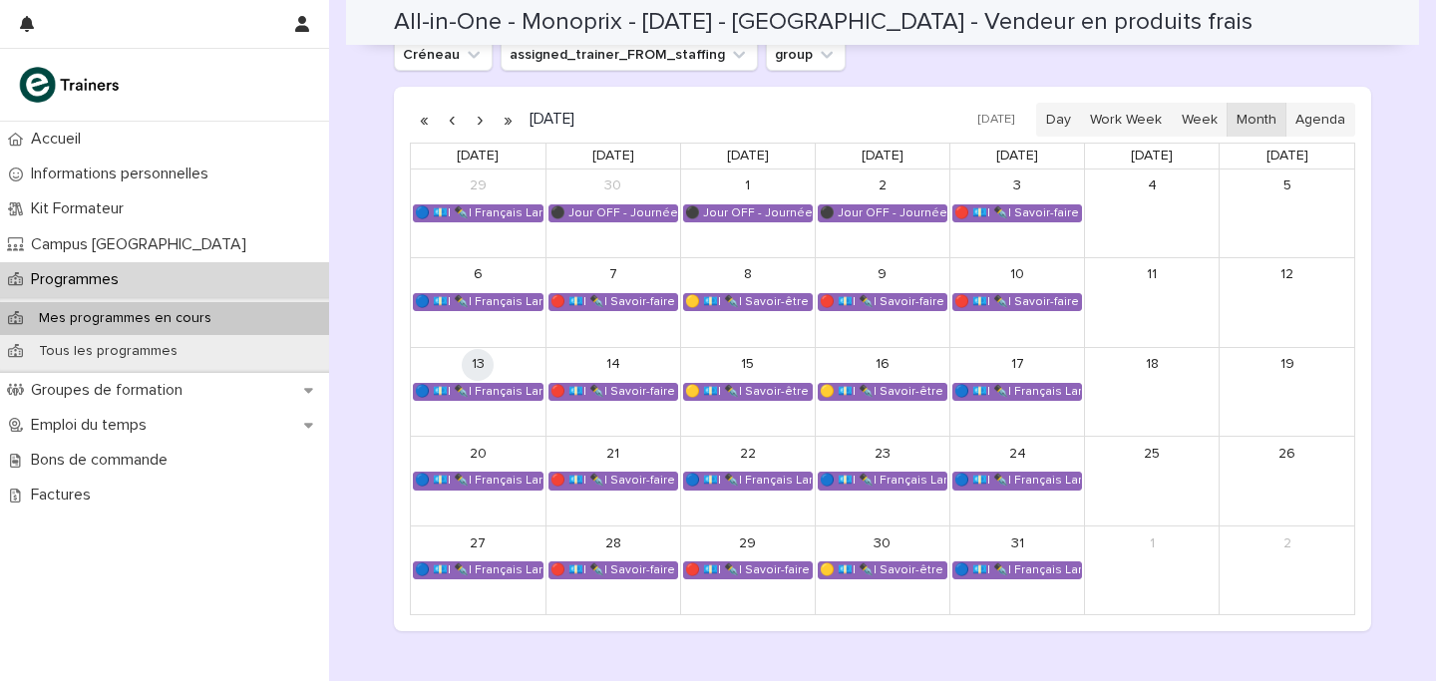
scroll to position [1388, 0]
